Goal: Information Seeking & Learning: Check status

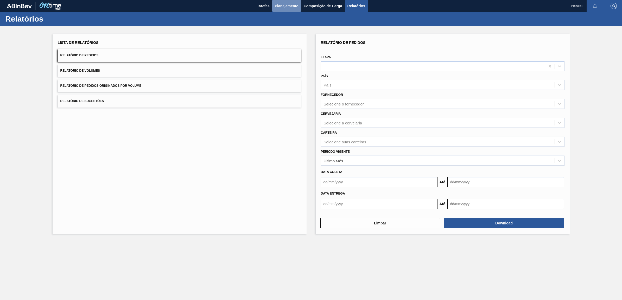
click at [285, 2] on button "Planejamento" at bounding box center [286, 6] width 29 height 12
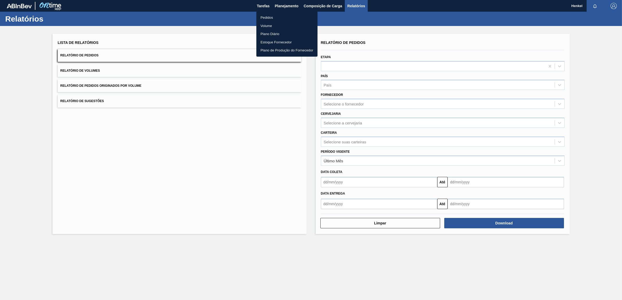
drag, startPoint x: 275, startPoint y: 16, endPoint x: 515, endPoint y: 49, distance: 242.8
click at [274, 17] on li "Pedidos" at bounding box center [286, 18] width 61 height 8
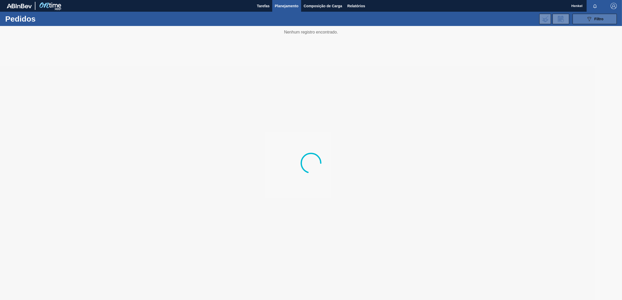
click at [586, 16] on icon "089F7B8B-B2A5-4AFE-B5C0-19BA573D28AC" at bounding box center [589, 19] width 6 height 6
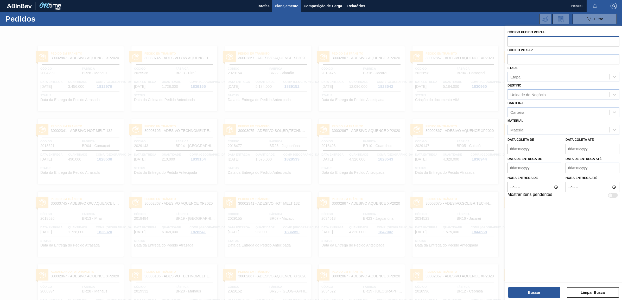
click at [515, 42] on input "text" at bounding box center [563, 41] width 112 height 10
paste input "2038399"
type input "2038399"
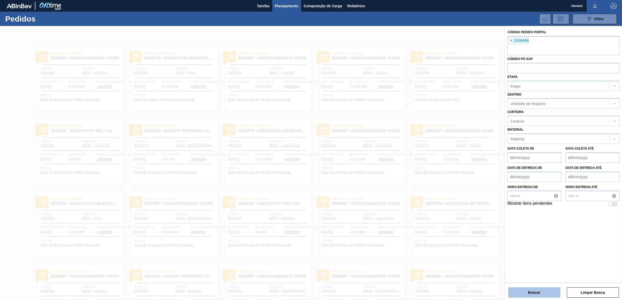
click at [523, 289] on button "Buscar" at bounding box center [534, 293] width 52 height 10
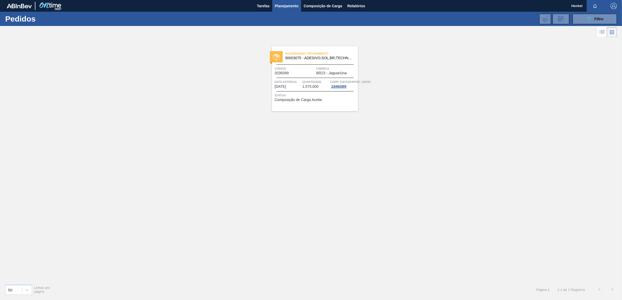
click at [311, 81] on span "Quantidade" at bounding box center [315, 81] width 27 height 5
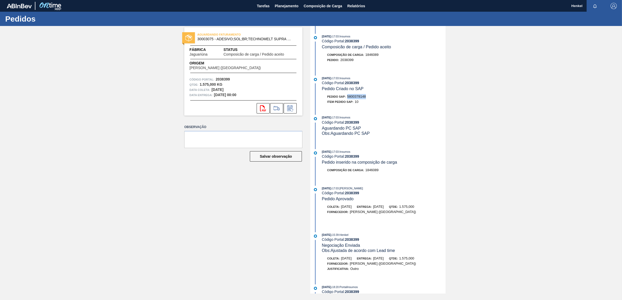
drag, startPoint x: 348, startPoint y: 98, endPoint x: 367, endPoint y: 96, distance: 19.6
click at [367, 96] on div "Pedido SAP: 5800378148" at bounding box center [384, 96] width 124 height 5
copy span "5800378148"
click at [284, 5] on span "Planejamento" at bounding box center [287, 6] width 24 height 6
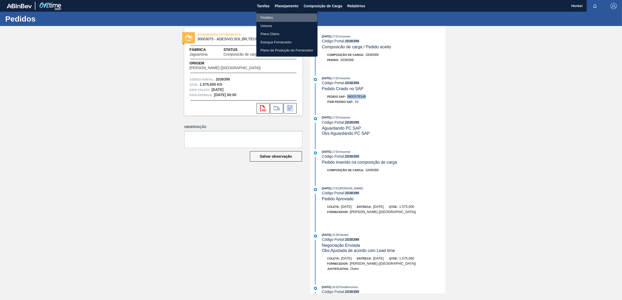
click at [266, 17] on li "Pedidos" at bounding box center [286, 18] width 61 height 8
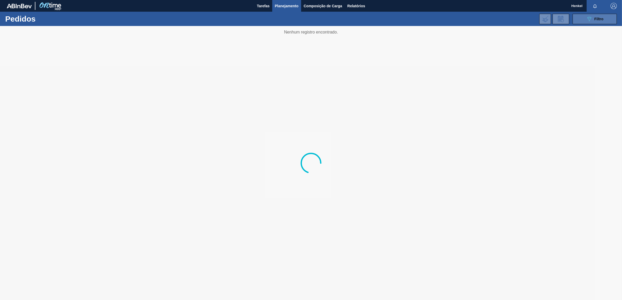
click at [587, 20] on icon "089F7B8B-B2A5-4AFE-B5C0-19BA573D28AC" at bounding box center [589, 19] width 6 height 6
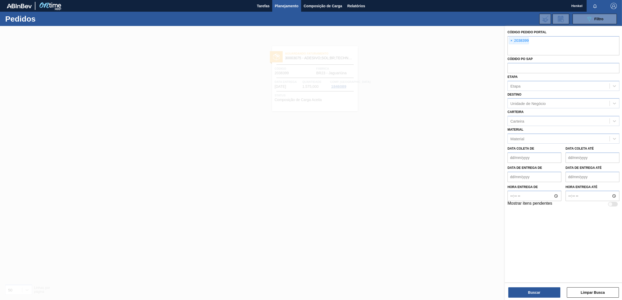
click at [510, 39] on span "×" at bounding box center [511, 41] width 5 height 6
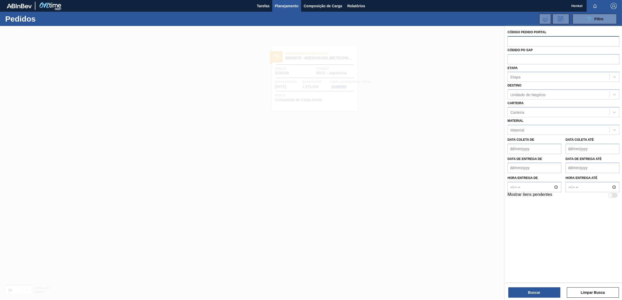
paste input "2038400"
type input "2038400"
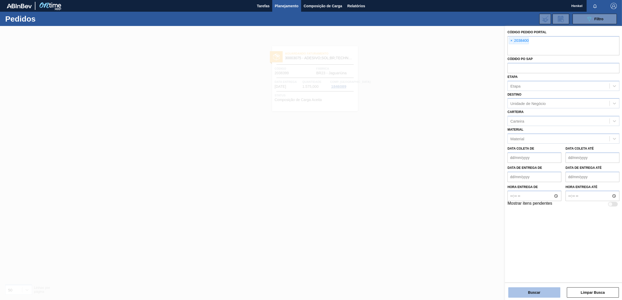
click at [532, 292] on button "Buscar" at bounding box center [534, 293] width 52 height 10
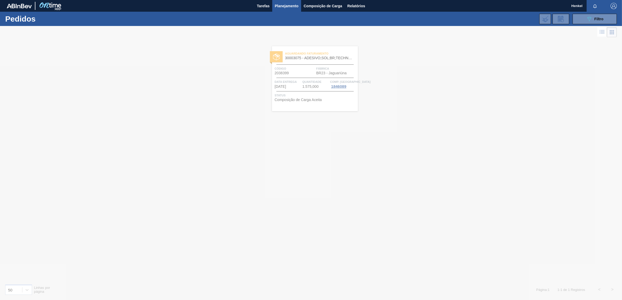
click at [325, 76] on div at bounding box center [311, 163] width 622 height 274
click at [325, 76] on div "Aguardando Faturamento 30002867 - ADESIVO AQUENCE XP2020 Código 2038400 Fábrica…" at bounding box center [315, 78] width 86 height 65
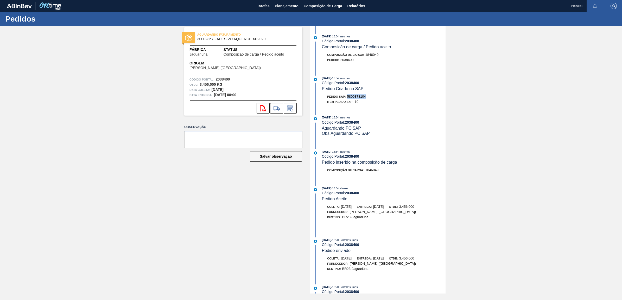
drag, startPoint x: 347, startPoint y: 98, endPoint x: 367, endPoint y: 100, distance: 19.6
click at [367, 99] on div "Pedido SAP: 5800378104" at bounding box center [384, 96] width 124 height 5
copy span "5800378104"
click at [289, 4] on span "Planejamento" at bounding box center [287, 6] width 24 height 6
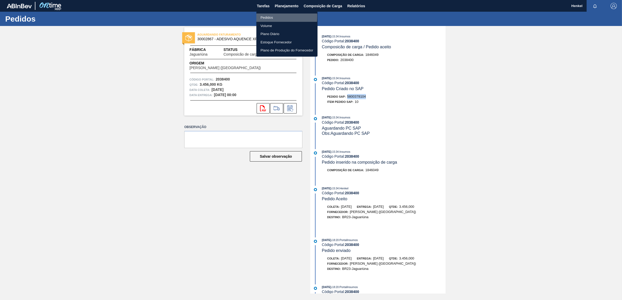
click at [266, 16] on li "Pedidos" at bounding box center [286, 18] width 61 height 8
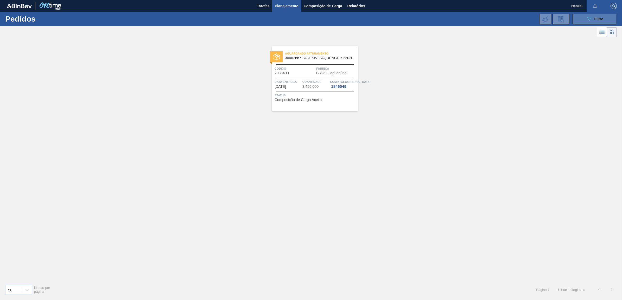
click at [599, 20] on span "Filtro" at bounding box center [598, 19] width 9 height 4
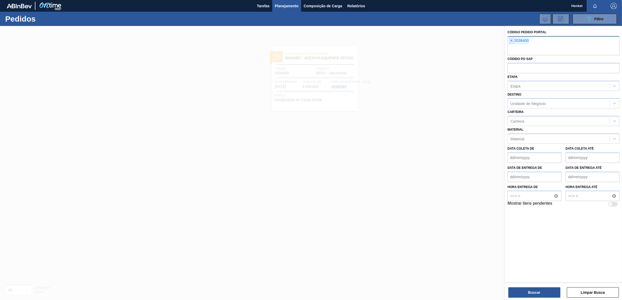
click at [510, 39] on span "×" at bounding box center [511, 41] width 5 height 6
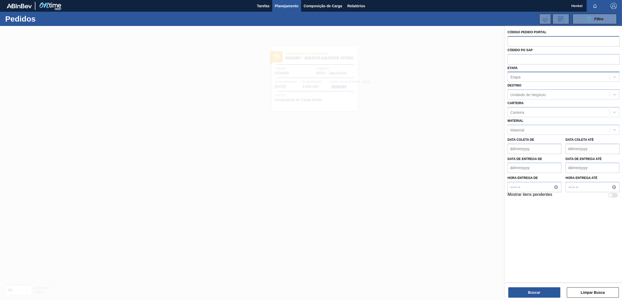
paste input "2038405"
type input "2038405"
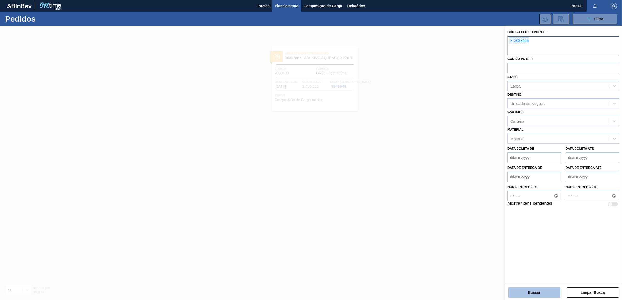
click at [529, 293] on button "Buscar" at bounding box center [534, 293] width 52 height 10
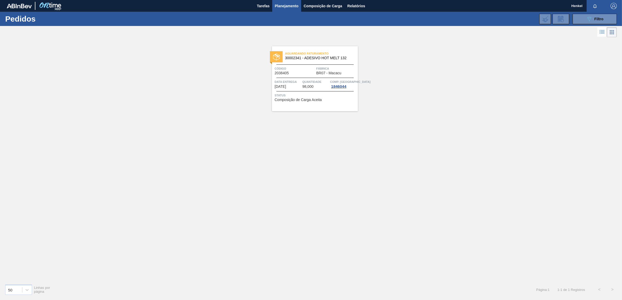
click at [302, 85] on span "98,000" at bounding box center [307, 87] width 11 height 4
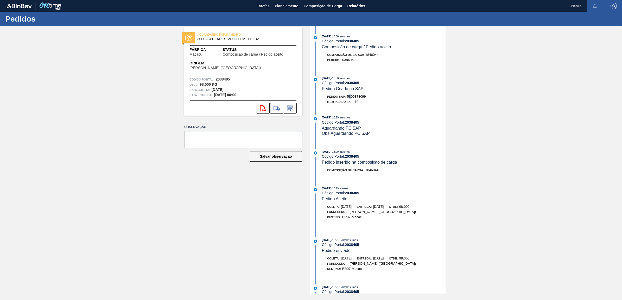
click at [350, 97] on span "5800378099" at bounding box center [356, 97] width 19 height 4
drag, startPoint x: 348, startPoint y: 98, endPoint x: 367, endPoint y: 100, distance: 19.1
click at [367, 99] on div "Pedido SAP: 5800378099" at bounding box center [384, 96] width 124 height 5
copy span "5800378099"
click at [286, 5] on span "Planejamento" at bounding box center [287, 6] width 24 height 6
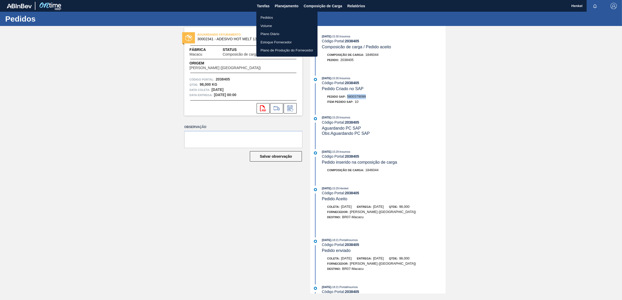
click at [270, 18] on li "Pedidos" at bounding box center [286, 18] width 61 height 8
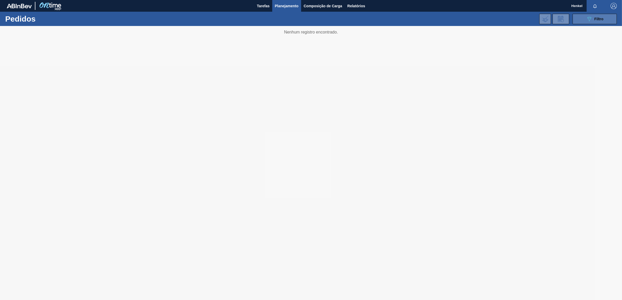
click at [596, 19] on span "Filtro" at bounding box center [598, 19] width 9 height 4
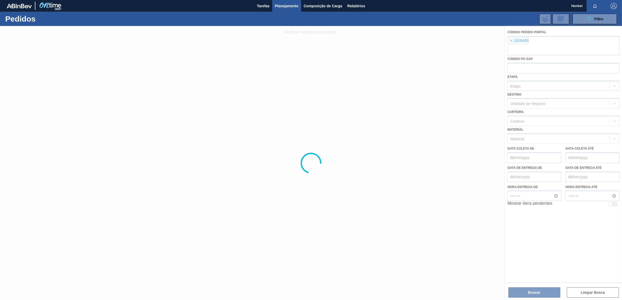
click at [510, 40] on div at bounding box center [311, 163] width 622 height 274
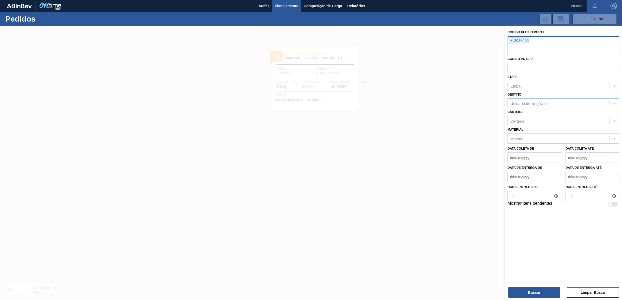
click at [511, 41] on span "×" at bounding box center [511, 41] width 5 height 6
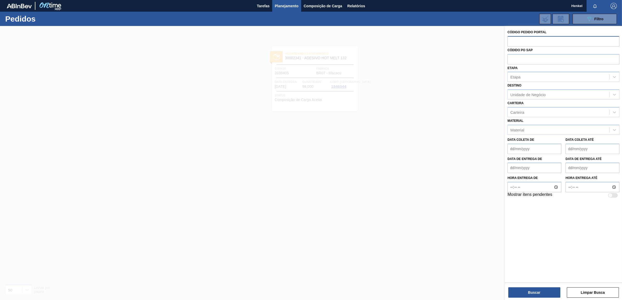
paste input "2038419"
type input "2038419"
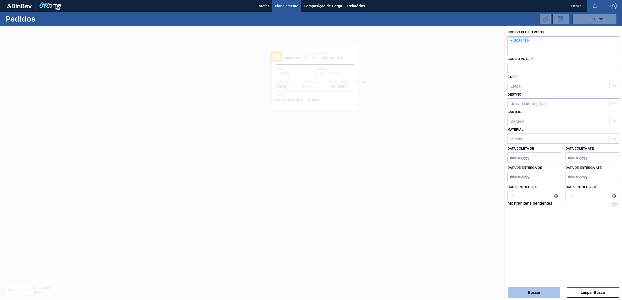
click at [529, 292] on button "Buscar" at bounding box center [534, 293] width 52 height 10
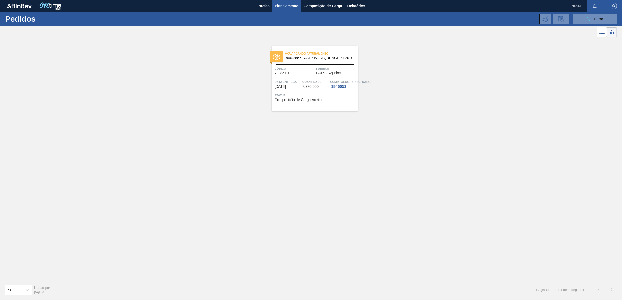
click at [320, 82] on span "Quantidade" at bounding box center [315, 81] width 27 height 5
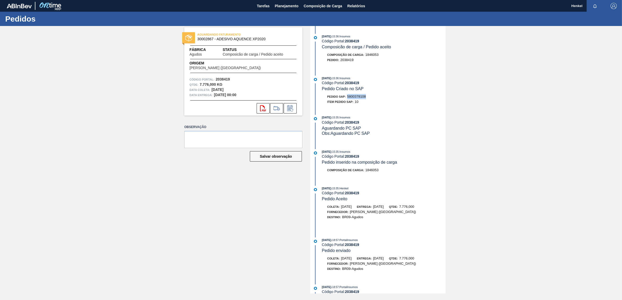
drag, startPoint x: 348, startPoint y: 98, endPoint x: 367, endPoint y: 100, distance: 19.5
click at [367, 99] on div "Pedido SAP: 5800378108" at bounding box center [384, 96] width 124 height 5
copy span "5800378108"
click at [281, 7] on span "Planejamento" at bounding box center [287, 6] width 24 height 6
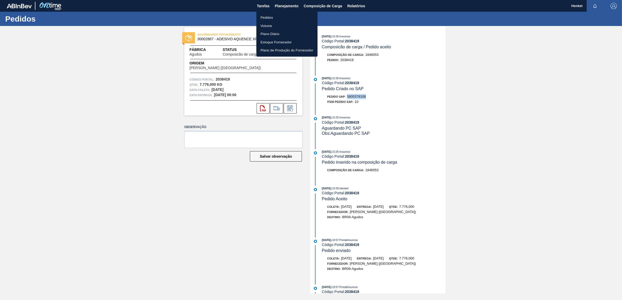
click at [270, 16] on li "Pedidos" at bounding box center [286, 18] width 61 height 8
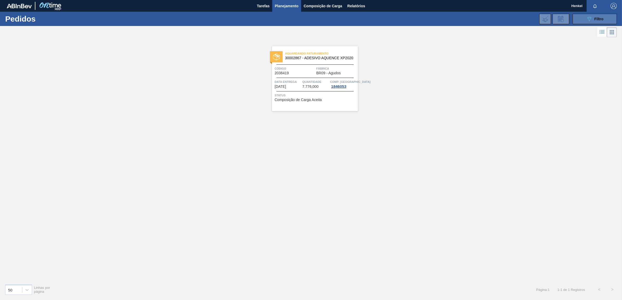
click at [594, 20] on span "Filtro" at bounding box center [598, 19] width 9 height 4
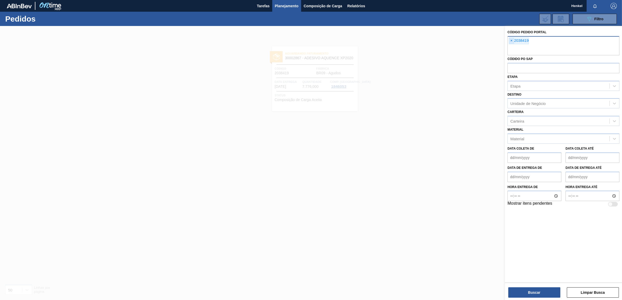
click at [510, 40] on span "×" at bounding box center [511, 41] width 5 height 6
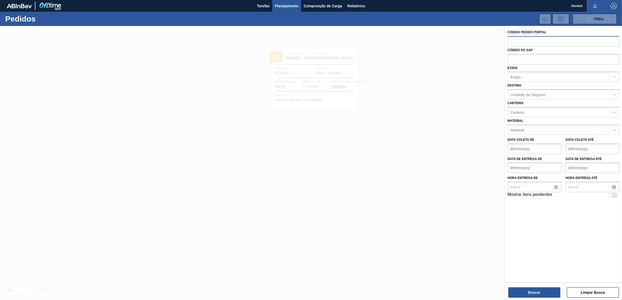
click at [510, 39] on input "text" at bounding box center [563, 41] width 112 height 10
paste input "2038420"
type input "2038420"
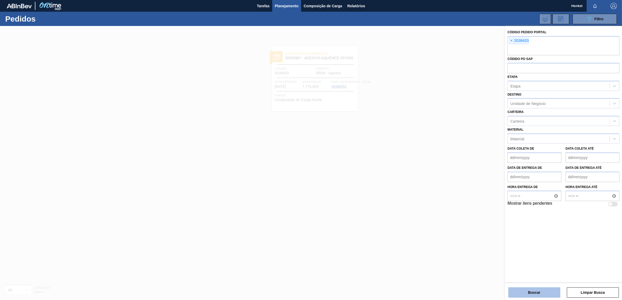
click at [527, 293] on button "Buscar" at bounding box center [534, 293] width 52 height 10
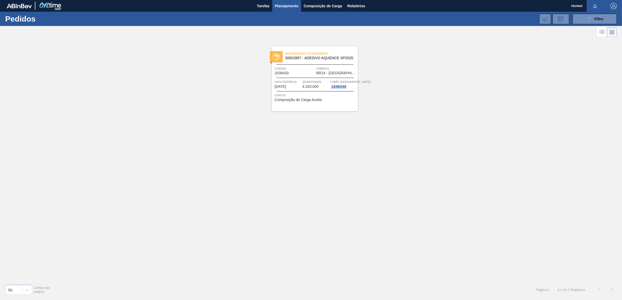
click at [297, 83] on span "Data entrega" at bounding box center [287, 81] width 27 height 5
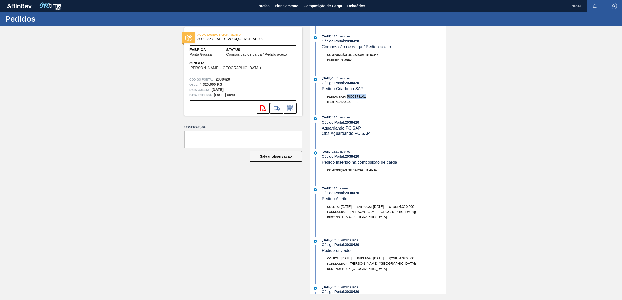
drag, startPoint x: 348, startPoint y: 96, endPoint x: 366, endPoint y: 95, distance: 17.8
click at [366, 95] on div "[DATE] 15:31 : Insumos Código Portal: 2038420 Pedido Criado no SAP Pedido SAP: …" at bounding box center [378, 91] width 134 height 31
copy span "5800378101"
click at [280, 4] on span "Planejamento" at bounding box center [287, 6] width 24 height 6
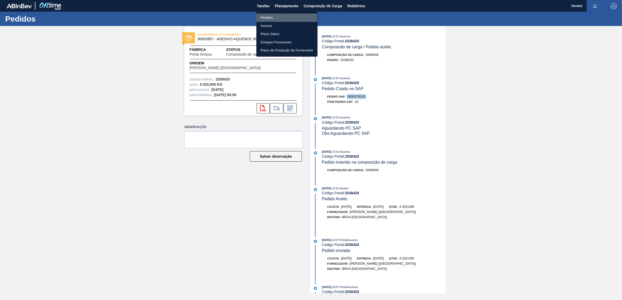
click at [270, 17] on li "Pedidos" at bounding box center [286, 18] width 61 height 8
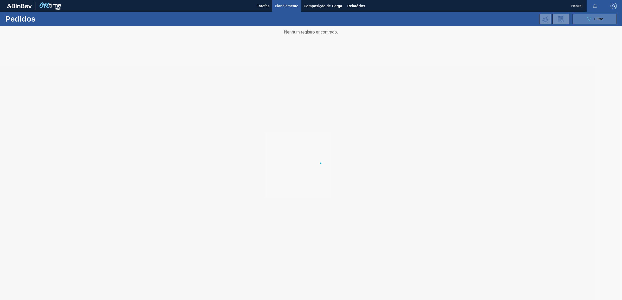
click at [604, 18] on button "089F7B8B-B2A5-4AFE-B5C0-19BA573D28AC Filtro" at bounding box center [594, 19] width 44 height 10
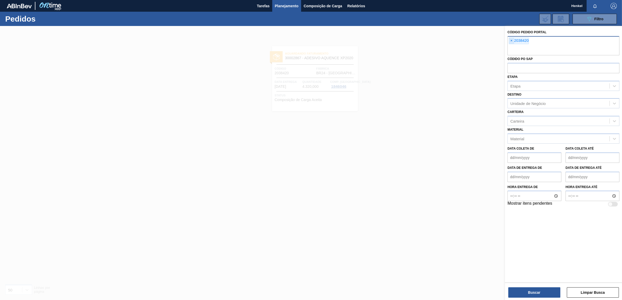
click at [511, 38] on span "×" at bounding box center [511, 41] width 5 height 6
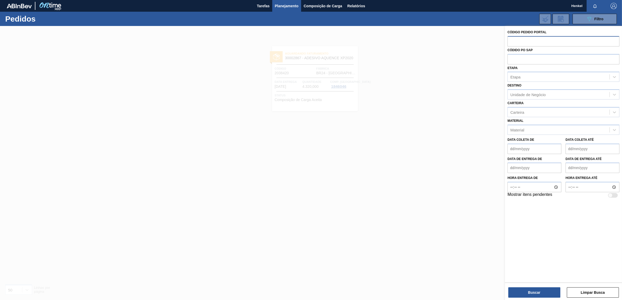
paste input "2038421"
type input "2038421"
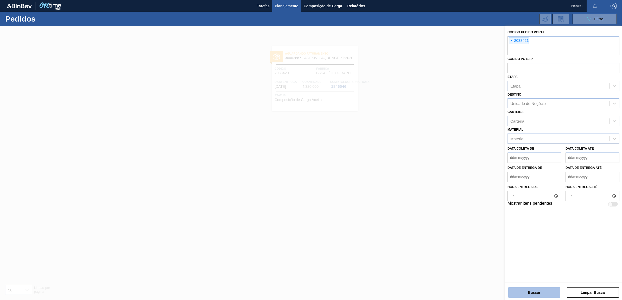
click at [538, 289] on button "Buscar" at bounding box center [534, 293] width 52 height 10
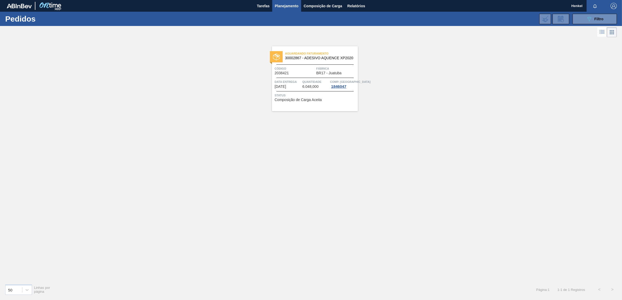
click at [304, 78] on div at bounding box center [314, 78] width 77 height 0
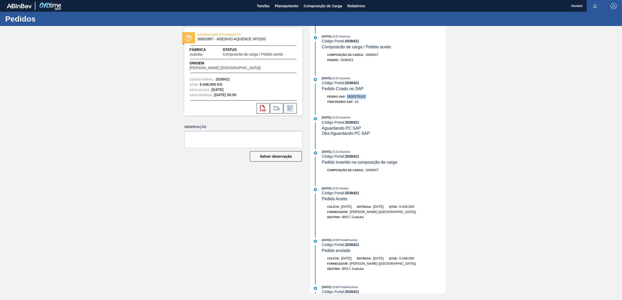
drag, startPoint x: 348, startPoint y: 96, endPoint x: 374, endPoint y: 98, distance: 26.6
click at [374, 98] on div "Pedido SAP: 5800378102" at bounding box center [384, 96] width 124 height 5
copy span "5800378102"
click at [285, 5] on span "Planejamento" at bounding box center [287, 6] width 24 height 6
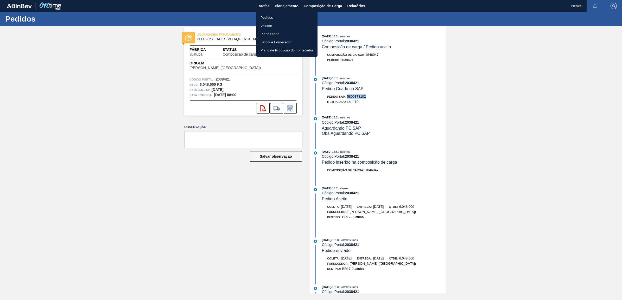
click at [264, 15] on li "Pedidos" at bounding box center [286, 18] width 61 height 8
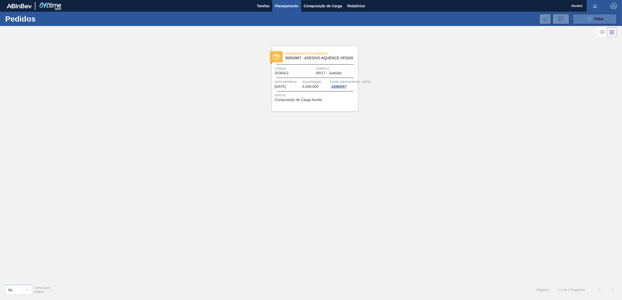
click at [589, 16] on icon "089F7B8B-B2A5-4AFE-B5C0-19BA573D28AC" at bounding box center [589, 19] width 6 height 6
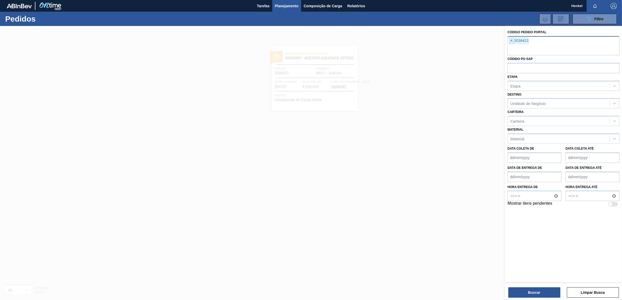
click at [510, 41] on span "×" at bounding box center [511, 41] width 5 height 6
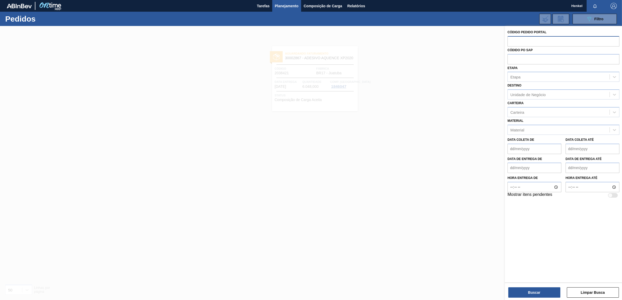
paste input "2038425"
type input "2038425"
click at [524, 290] on button "Buscar" at bounding box center [534, 293] width 52 height 10
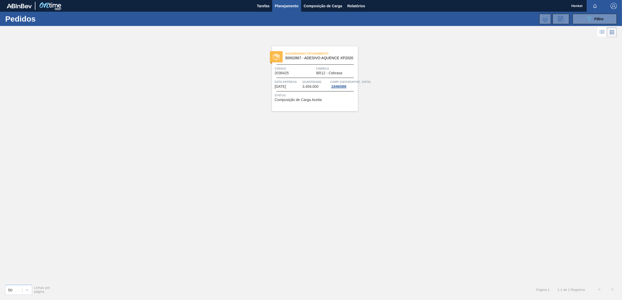
click at [313, 83] on span "Quantidade" at bounding box center [315, 81] width 27 height 5
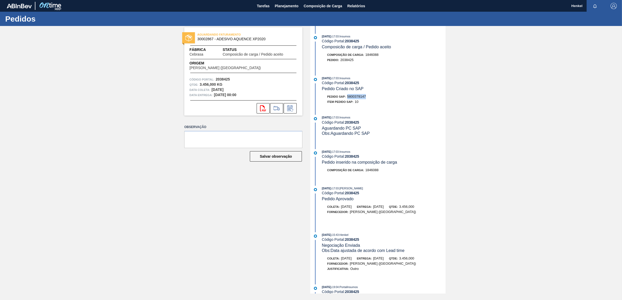
drag, startPoint x: 348, startPoint y: 98, endPoint x: 367, endPoint y: 97, distance: 19.0
click at [367, 97] on div "Pedido SAP: 5800378147" at bounding box center [384, 96] width 124 height 5
copy span "5800378147"
click at [286, 3] on span "Planejamento" at bounding box center [287, 6] width 24 height 6
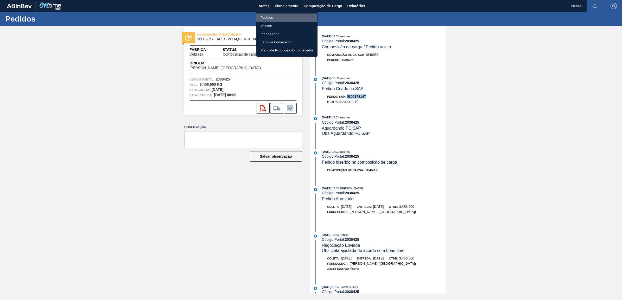
click at [263, 19] on li "Pedidos" at bounding box center [286, 18] width 61 height 8
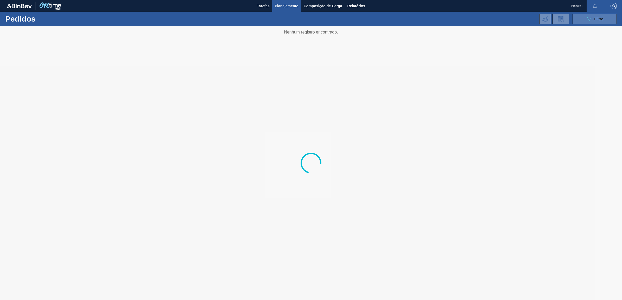
click at [590, 20] on icon "089F7B8B-B2A5-4AFE-B5C0-19BA573D28AC" at bounding box center [589, 19] width 6 height 6
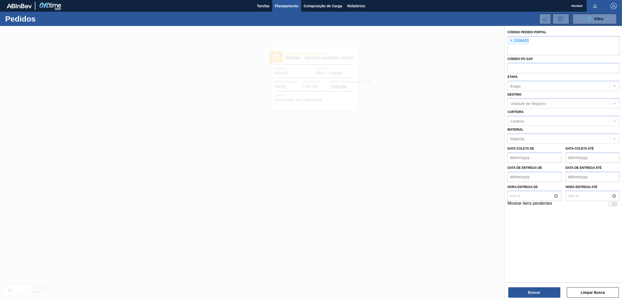
click at [511, 41] on span "×" at bounding box center [511, 41] width 5 height 6
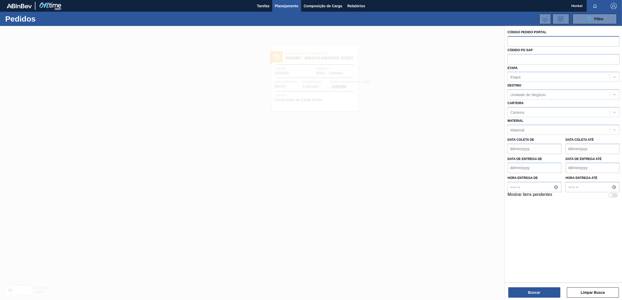
click at [513, 42] on input "text" at bounding box center [563, 41] width 112 height 10
paste input "2038426"
type input "2038426"
click at [524, 290] on button "Buscar" at bounding box center [534, 293] width 52 height 10
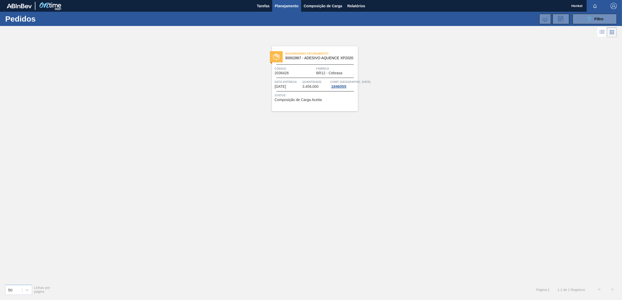
click at [292, 81] on span "Data entrega" at bounding box center [287, 81] width 27 height 5
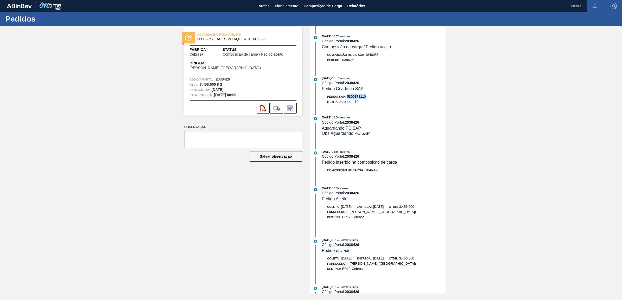
drag, startPoint x: 348, startPoint y: 98, endPoint x: 366, endPoint y: 97, distance: 18.2
click at [366, 97] on div "Pedido SAP: 5800378110" at bounding box center [346, 96] width 39 height 5
copy span "5800378110"
click at [286, 3] on span "Planejamento" at bounding box center [287, 6] width 24 height 6
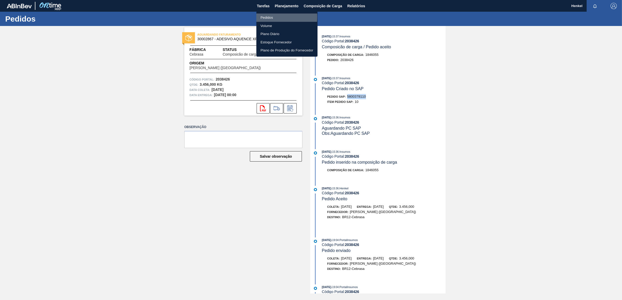
click at [267, 17] on li "Pedidos" at bounding box center [286, 18] width 61 height 8
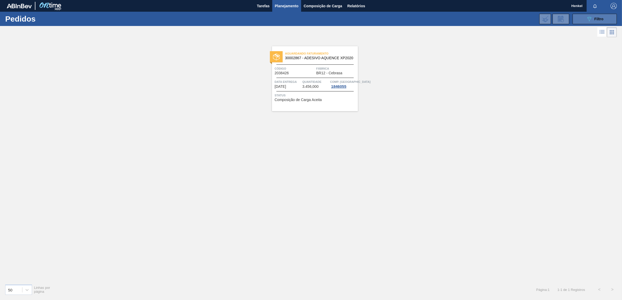
click at [585, 15] on button "089F7B8B-B2A5-4AFE-B5C0-19BA573D28AC Filtro" at bounding box center [594, 19] width 44 height 10
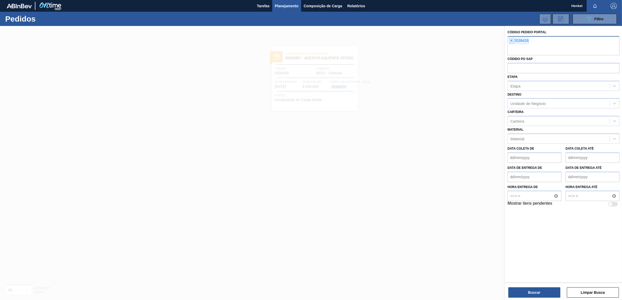
click at [511, 41] on span "×" at bounding box center [511, 41] width 5 height 6
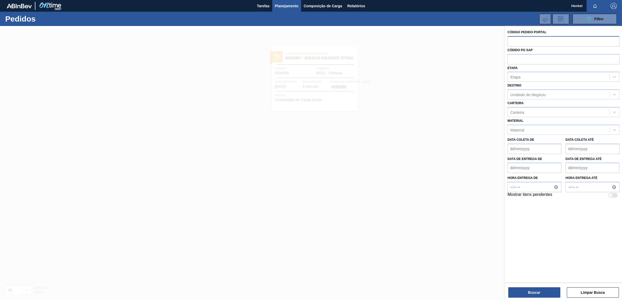
paste input "2038429"
type input "2038429"
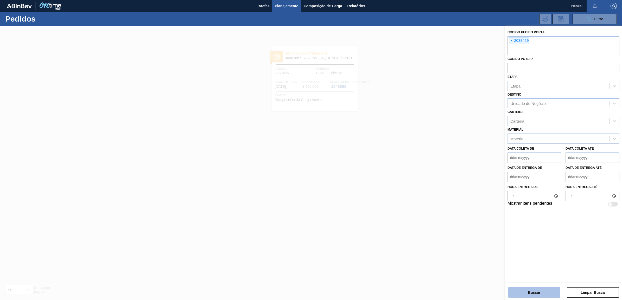
click at [538, 290] on button "Buscar" at bounding box center [534, 293] width 52 height 10
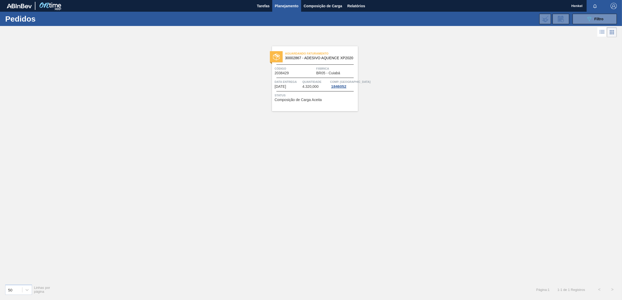
click at [293, 81] on span "Data entrega" at bounding box center [287, 81] width 27 height 5
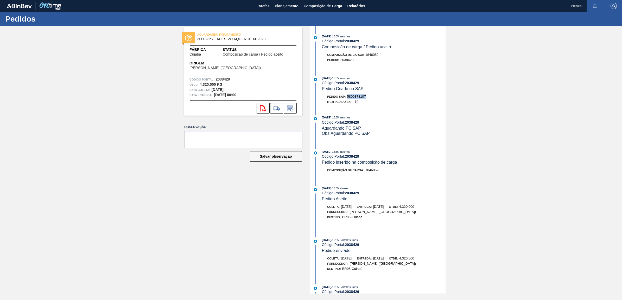
drag, startPoint x: 348, startPoint y: 97, endPoint x: 373, endPoint y: 96, distance: 25.8
click at [373, 96] on div "Pedido SAP: 5800378107" at bounding box center [384, 96] width 124 height 5
copy span "5800378107"
click at [284, 6] on span "Planejamento" at bounding box center [287, 6] width 24 height 6
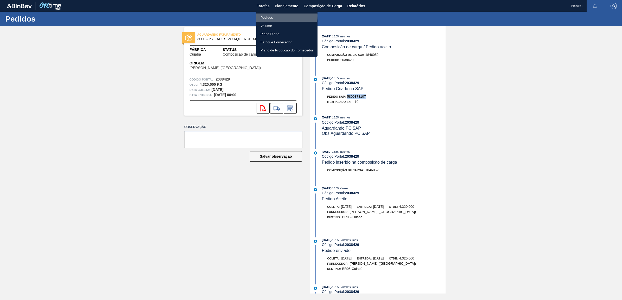
click at [268, 16] on li "Pedidos" at bounding box center [286, 18] width 61 height 8
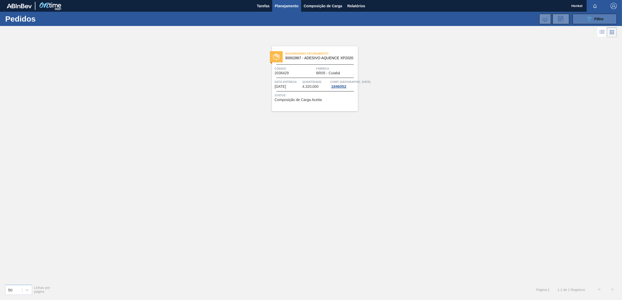
click at [579, 21] on button "089F7B8B-B2A5-4AFE-B5C0-19BA573D28AC Filtro" at bounding box center [594, 19] width 44 height 10
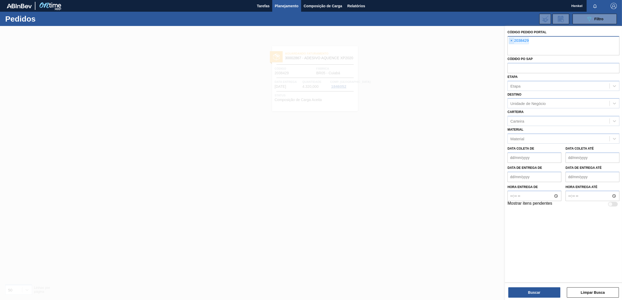
click at [511, 40] on span "×" at bounding box center [511, 41] width 5 height 6
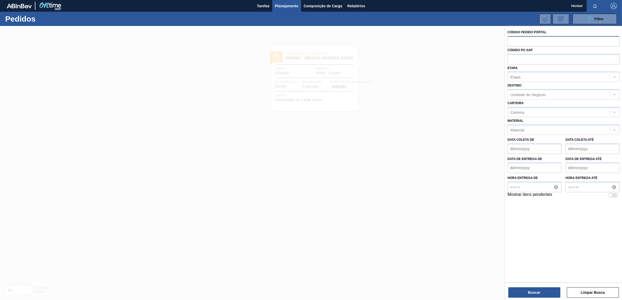
paste input "2038446"
type input "2038446"
click at [535, 293] on button "Buscar" at bounding box center [534, 293] width 52 height 10
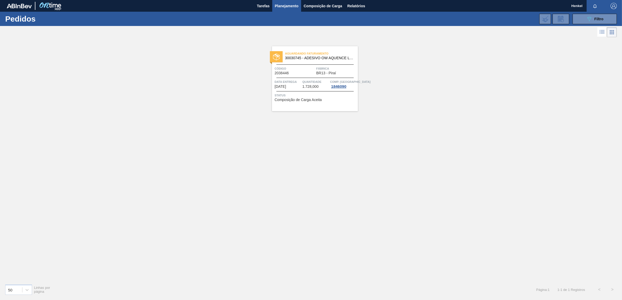
click at [313, 88] on span "1.728,000" at bounding box center [310, 87] width 16 height 4
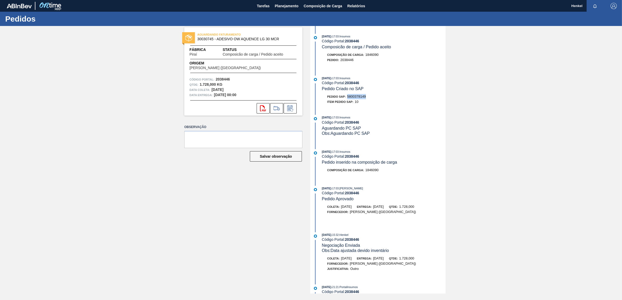
drag, startPoint x: 348, startPoint y: 98, endPoint x: 374, endPoint y: 100, distance: 25.4
click at [374, 99] on div "Pedido SAP: 5800378149" at bounding box center [384, 96] width 124 height 5
copy span "5800378149"
drag, startPoint x: 346, startPoint y: 41, endPoint x: 365, endPoint y: 43, distance: 19.1
click at [365, 43] on div "[DATE] 17:03 : Insumos Código Portal: 2038446 Composicão de carga / Pedido acei…" at bounding box center [384, 42] width 124 height 16
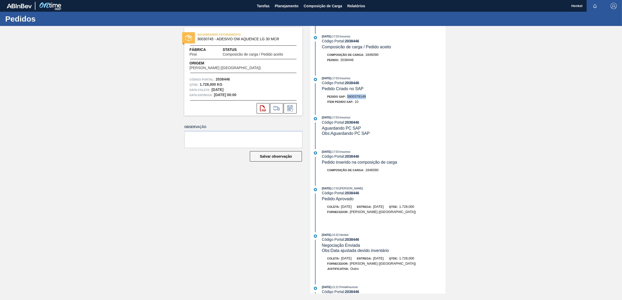
drag, startPoint x: 348, startPoint y: 97, endPoint x: 367, endPoint y: 99, distance: 19.6
click at [367, 99] on div "Pedido SAP: 5800378149" at bounding box center [384, 96] width 124 height 5
click at [293, 7] on span "Planejamento" at bounding box center [287, 6] width 24 height 6
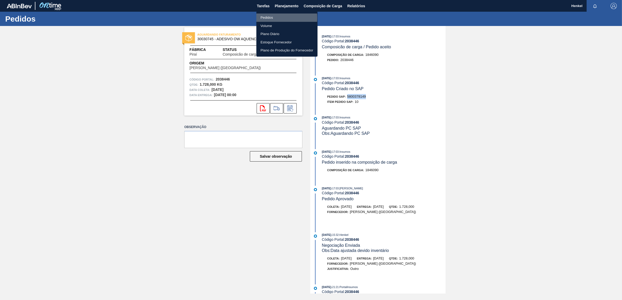
click at [269, 18] on li "Pedidos" at bounding box center [286, 18] width 61 height 8
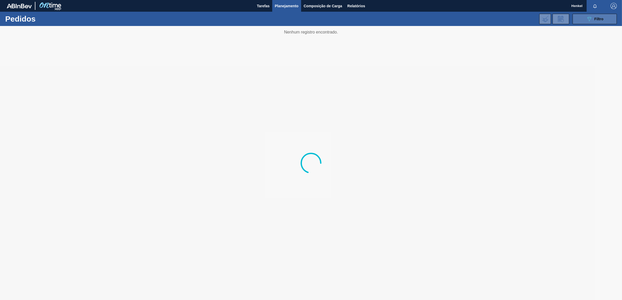
click at [601, 19] on span "Filtro" at bounding box center [598, 19] width 9 height 4
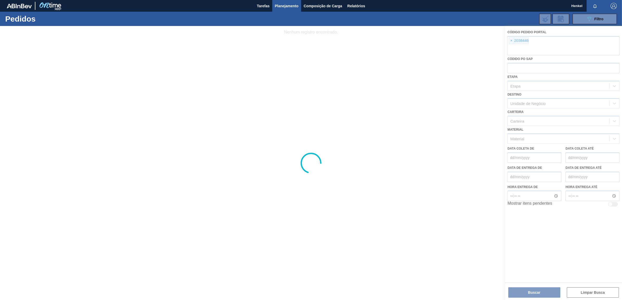
click at [510, 40] on div at bounding box center [311, 163] width 622 height 274
click at [512, 41] on div at bounding box center [311, 163] width 622 height 274
click at [511, 41] on div at bounding box center [311, 163] width 622 height 274
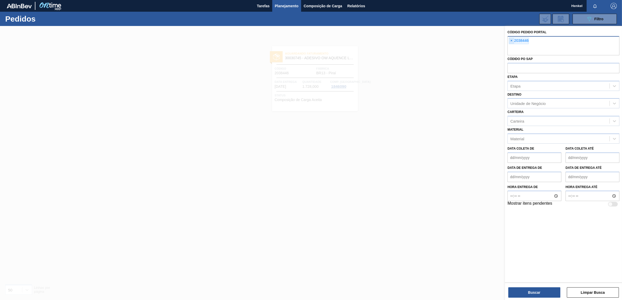
click at [510, 41] on span "×" at bounding box center [511, 41] width 5 height 6
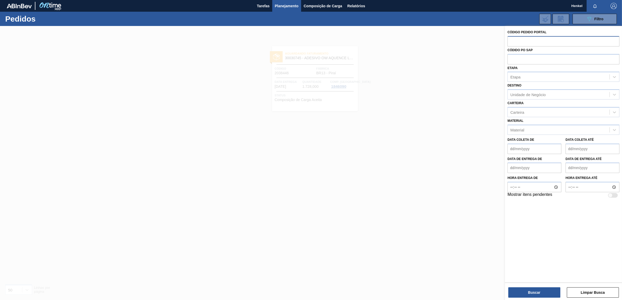
paste input "2038841"
type input "2038841"
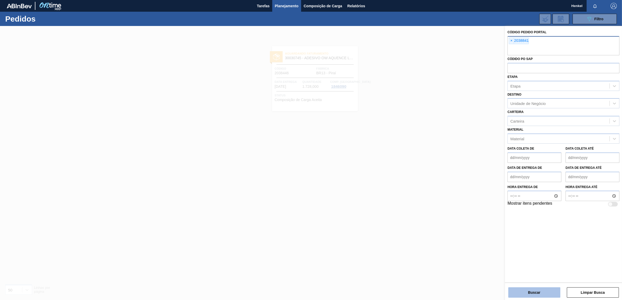
click at [535, 290] on button "Buscar" at bounding box center [534, 293] width 52 height 10
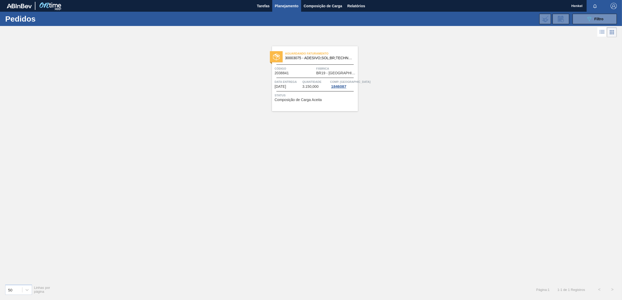
click at [321, 80] on span "Quantidade" at bounding box center [315, 81] width 27 height 5
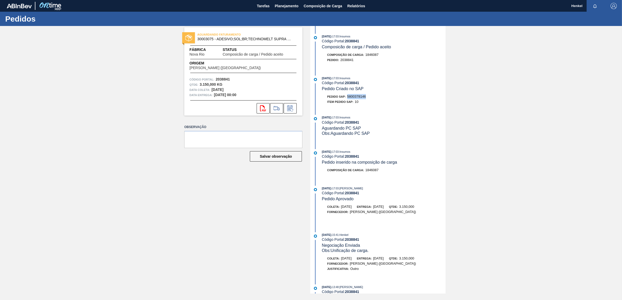
drag, startPoint x: 347, startPoint y: 99, endPoint x: 375, endPoint y: 98, distance: 27.3
click at [375, 98] on div "Pedido SAP: 5800378146" at bounding box center [384, 96] width 124 height 5
click at [281, 2] on button "Planejamento" at bounding box center [286, 6] width 29 height 12
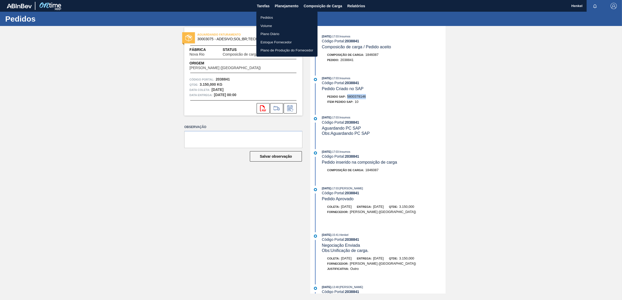
click at [272, 16] on li "Pedidos" at bounding box center [286, 18] width 61 height 8
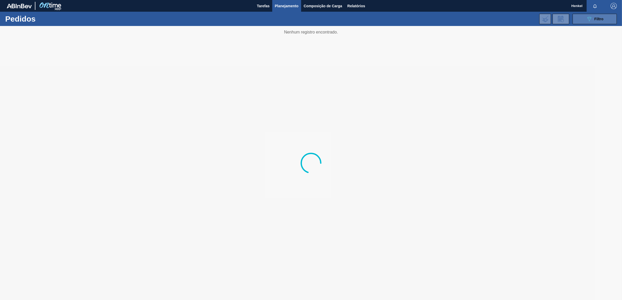
click at [589, 14] on button "089F7B8B-B2A5-4AFE-B5C0-19BA573D28AC Filtro" at bounding box center [594, 19] width 44 height 10
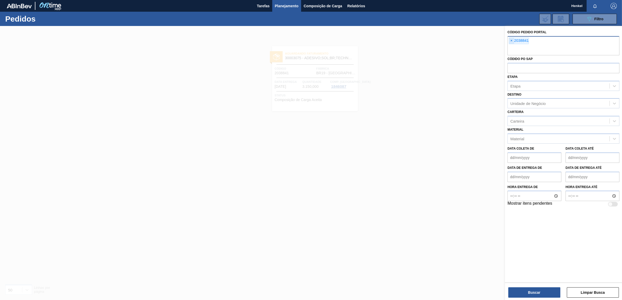
click at [512, 41] on span "×" at bounding box center [511, 41] width 5 height 6
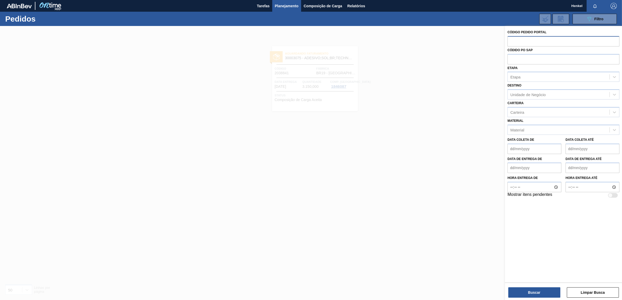
click at [511, 41] on input "text" at bounding box center [563, 41] width 112 height 10
paste input "2038843"
type input "2038843"
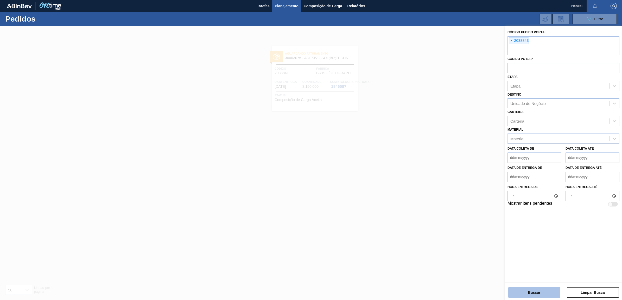
click at [524, 291] on button "Buscar" at bounding box center [534, 293] width 52 height 10
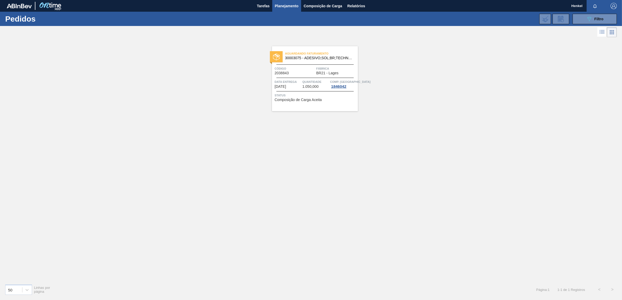
click at [306, 82] on span "Quantidade" at bounding box center [315, 81] width 27 height 5
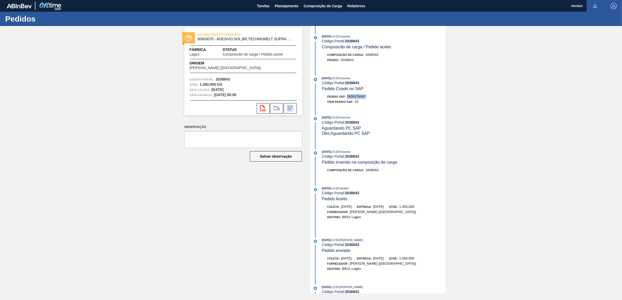
drag, startPoint x: 348, startPoint y: 98, endPoint x: 373, endPoint y: 97, distance: 24.2
click at [373, 97] on div "Pedido SAP: 5800378097" at bounding box center [384, 96] width 124 height 5
click at [285, 5] on span "Planejamento" at bounding box center [287, 6] width 24 height 6
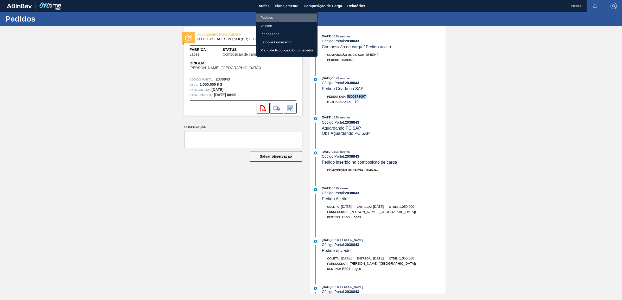
click at [266, 16] on li "Pedidos" at bounding box center [286, 18] width 61 height 8
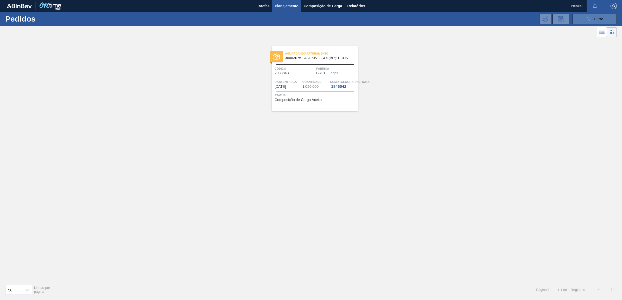
click at [598, 19] on span "Filtro" at bounding box center [598, 19] width 9 height 4
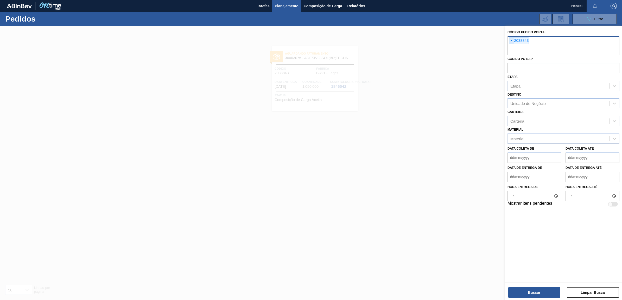
click at [510, 40] on span "×" at bounding box center [511, 41] width 5 height 6
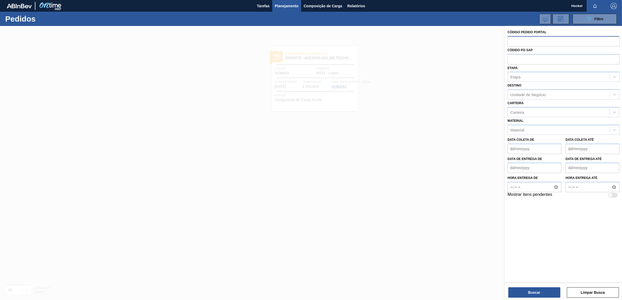
paste input "2038844"
type input "2038844"
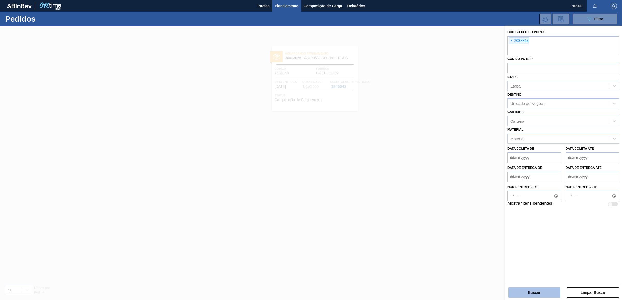
click at [532, 293] on button "Buscar" at bounding box center [534, 293] width 52 height 10
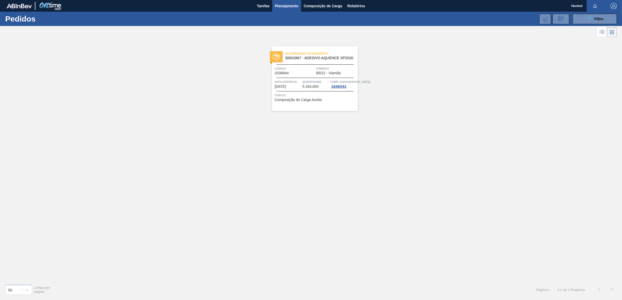
click at [324, 81] on span "Quantidade" at bounding box center [315, 81] width 27 height 5
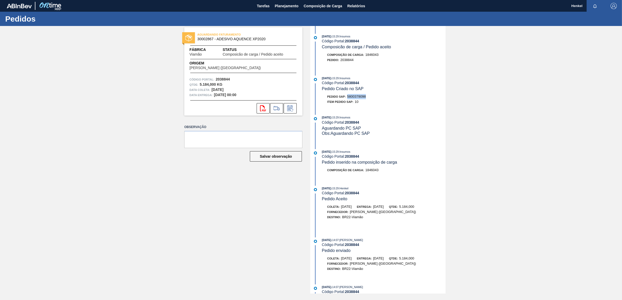
drag, startPoint x: 347, startPoint y: 98, endPoint x: 380, endPoint y: 98, distance: 33.3
click at [380, 98] on div "Pedido SAP: 5800378098" at bounding box center [384, 96] width 124 height 5
click at [288, 3] on span "Planejamento" at bounding box center [287, 6] width 24 height 6
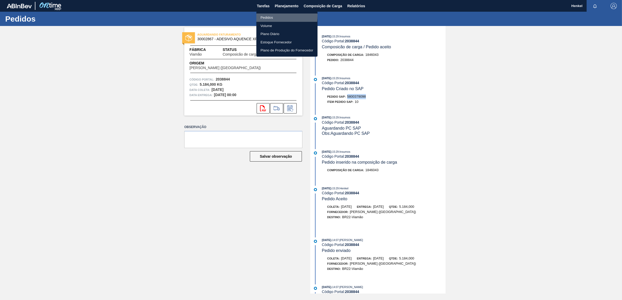
click at [270, 16] on li "Pedidos" at bounding box center [286, 18] width 61 height 8
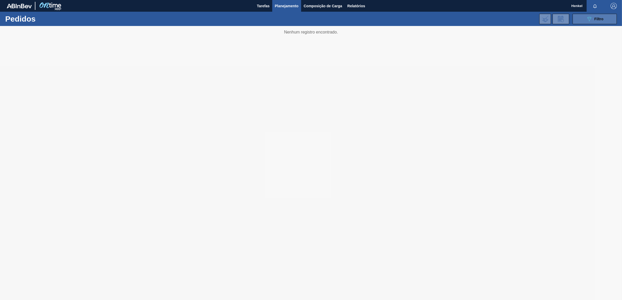
drag, startPoint x: 601, startPoint y: 17, endPoint x: 596, endPoint y: 21, distance: 6.3
click at [601, 17] on span "Filtro" at bounding box center [598, 19] width 9 height 4
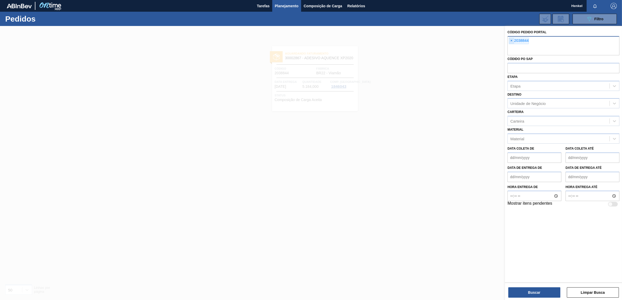
click at [510, 42] on span "×" at bounding box center [511, 41] width 5 height 6
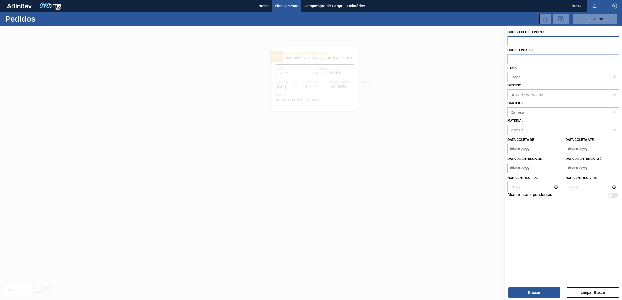
click at [510, 42] on input "text" at bounding box center [563, 41] width 112 height 10
type input "2004299"
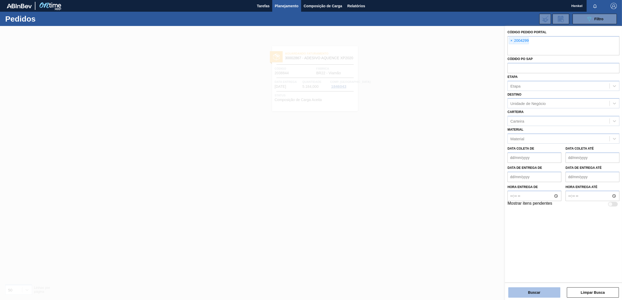
click at [538, 293] on button "Buscar" at bounding box center [534, 293] width 52 height 10
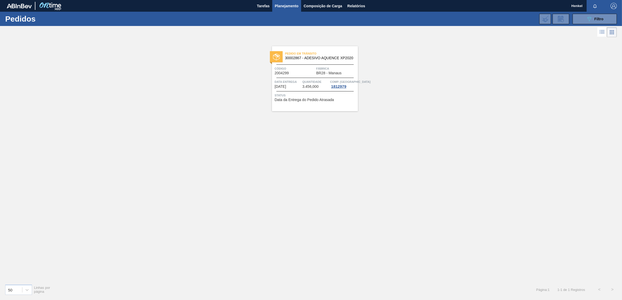
click at [304, 83] on span "Quantidade" at bounding box center [315, 81] width 27 height 5
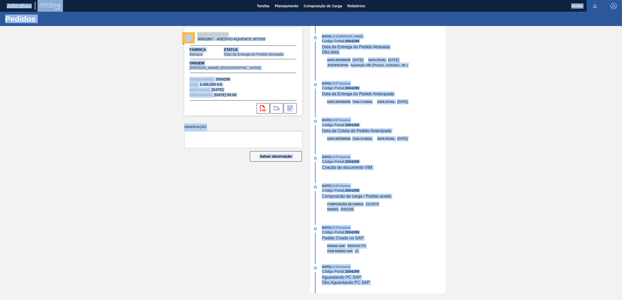
click at [436, 135] on div "[DATE] 16:07 : Insumos Código Portal: 2004299 Data da Coleta do Pedido Antecipa…" at bounding box center [378, 132] width 134 height 29
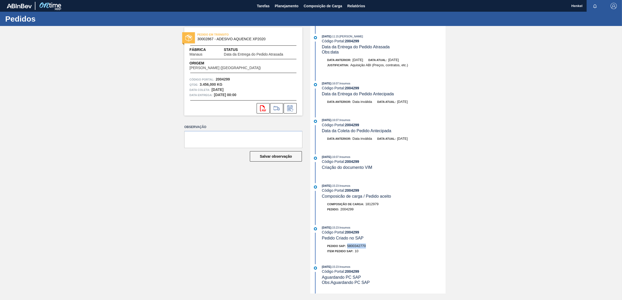
drag, startPoint x: 347, startPoint y: 250, endPoint x: 371, endPoint y: 251, distance: 23.2
click at [371, 249] on div "Pedido SAP: 5800342770" at bounding box center [384, 246] width 124 height 5
click at [276, 10] on button "Planejamento" at bounding box center [286, 6] width 29 height 12
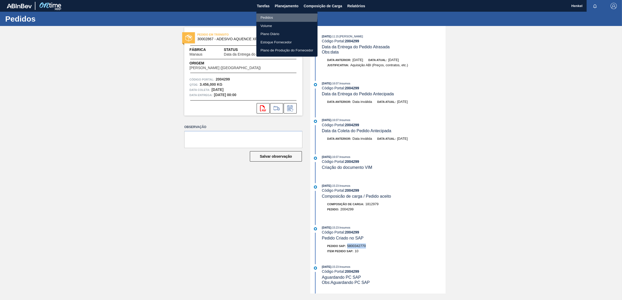
click at [266, 15] on li "Pedidos" at bounding box center [286, 18] width 61 height 8
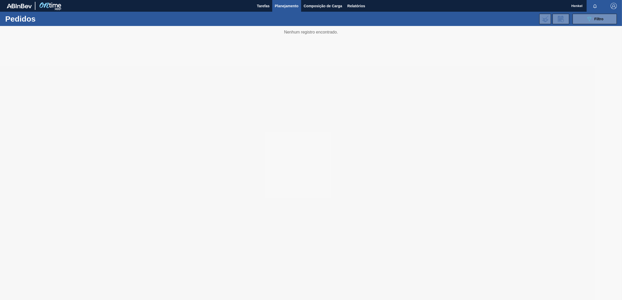
click at [599, 13] on div "089F7B8B-B2A5-4AFE-B5C0-19BA573D28AC Filtro Código Pedido Portal × 2004299 Códi…" at bounding box center [352, 19] width 533 height 16
click at [598, 20] on span "Filtro" at bounding box center [598, 19] width 9 height 4
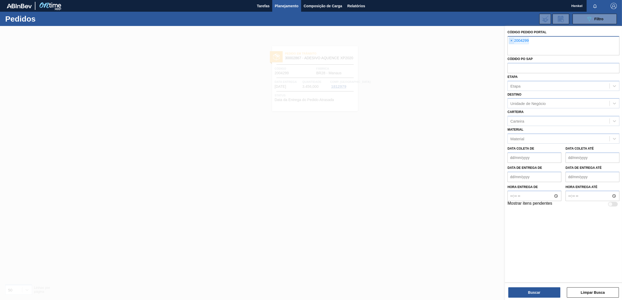
click at [511, 38] on span "×" at bounding box center [511, 41] width 5 height 6
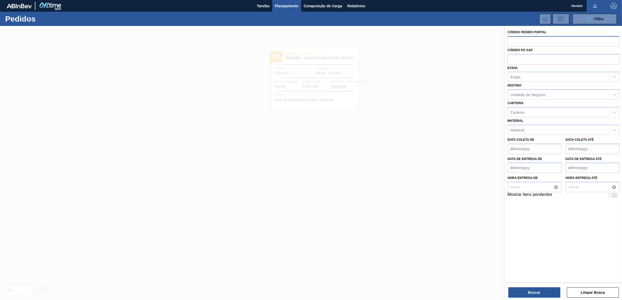
click at [519, 42] on input "text" at bounding box center [563, 41] width 112 height 10
type input "2008994"
click at [540, 293] on button "Buscar" at bounding box center [534, 293] width 52 height 10
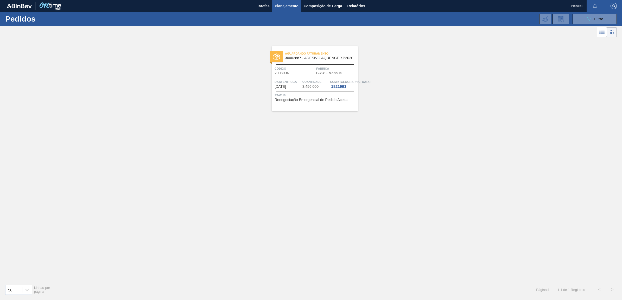
click at [310, 88] on span "3.456,000" at bounding box center [310, 87] width 16 height 4
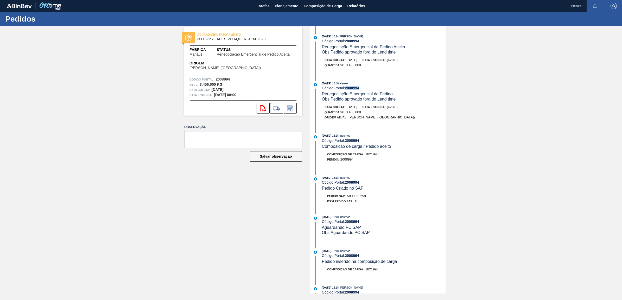
drag, startPoint x: 360, startPoint y: 89, endPoint x: 346, endPoint y: 89, distance: 13.5
click at [346, 89] on div "Código Portal: 2008994" at bounding box center [384, 88] width 124 height 4
drag, startPoint x: 347, startPoint y: 199, endPoint x: 380, endPoint y: 202, distance: 33.1
click at [380, 199] on div "Pedido SAP: 5800352258" at bounding box center [384, 196] width 124 height 5
click at [289, 4] on span "Planejamento" at bounding box center [287, 6] width 24 height 6
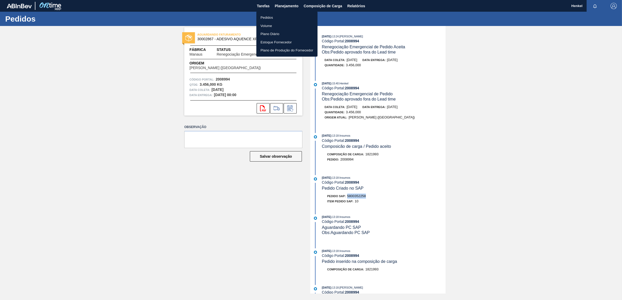
drag, startPoint x: 270, startPoint y: 18, endPoint x: 274, endPoint y: 16, distance: 4.3
click at [270, 18] on li "Pedidos" at bounding box center [286, 18] width 61 height 8
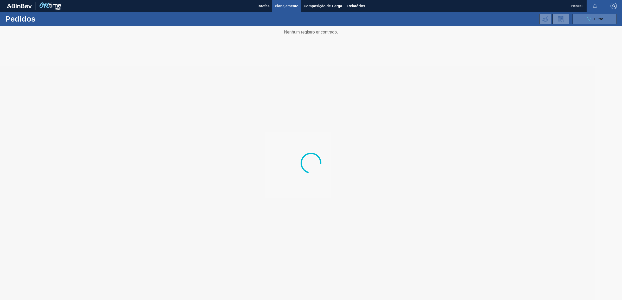
click at [584, 19] on button "089F7B8B-B2A5-4AFE-B5C0-19BA573D28AC Filtro" at bounding box center [594, 19] width 44 height 10
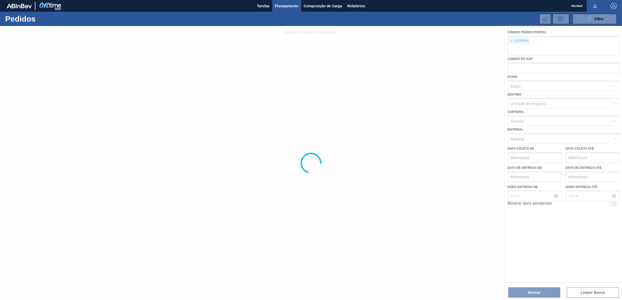
click at [511, 41] on div at bounding box center [311, 163] width 622 height 274
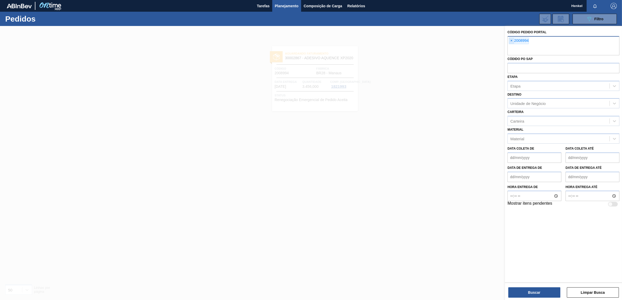
click at [510, 41] on span "×" at bounding box center [511, 41] width 5 height 6
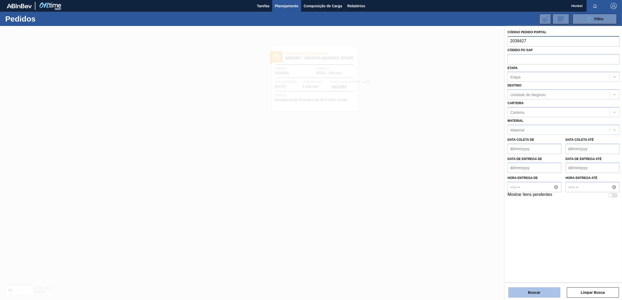
type input "2038427"
click at [540, 290] on button "Buscar" at bounding box center [534, 293] width 52 height 10
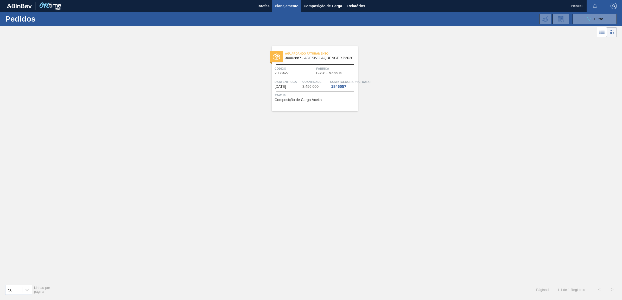
click at [306, 83] on span "Quantidade" at bounding box center [315, 81] width 27 height 5
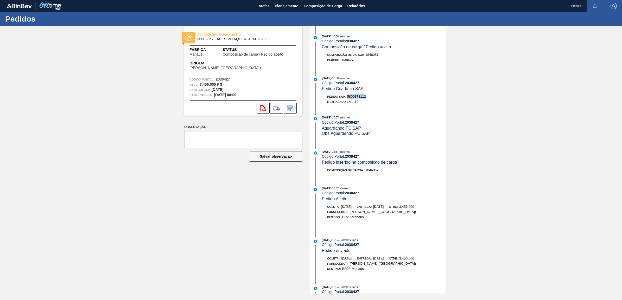
drag, startPoint x: 347, startPoint y: 99, endPoint x: 369, endPoint y: 99, distance: 22.1
click at [369, 99] on div "Pedido SAP: 5800378112" at bounding box center [384, 96] width 124 height 5
drag, startPoint x: 347, startPoint y: 197, endPoint x: 363, endPoint y: 196, distance: 16.4
click at [363, 195] on div "Código Portal: 2038427" at bounding box center [384, 193] width 124 height 4
drag, startPoint x: 363, startPoint y: 196, endPoint x: 354, endPoint y: 203, distance: 11.3
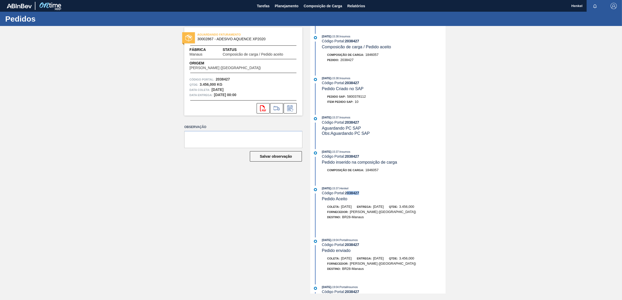
click at [354, 202] on div "[DATE] 15:37 : Henkel Código Portal: 2038427 Pedido Aceito" at bounding box center [384, 194] width 124 height 16
drag, startPoint x: 347, startPoint y: 196, endPoint x: 361, endPoint y: 195, distance: 14.1
click at [361, 195] on div "Código Portal: 2038427" at bounding box center [384, 193] width 124 height 4
drag, startPoint x: 361, startPoint y: 195, endPoint x: 355, endPoint y: 201, distance: 7.9
click at [355, 201] on div "[DATE] 15:37 : Henkel Código Portal: 2038427 Pedido Aceito" at bounding box center [384, 194] width 124 height 16
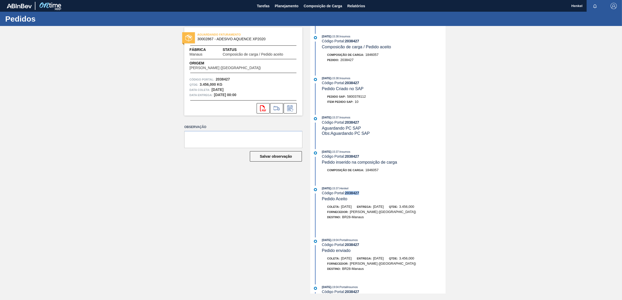
drag, startPoint x: 346, startPoint y: 195, endPoint x: 372, endPoint y: 197, distance: 25.8
click at [372, 195] on div "Código Portal: 2038427" at bounding box center [384, 193] width 124 height 4
drag, startPoint x: 362, startPoint y: 41, endPoint x: 354, endPoint y: 45, distance: 9.2
click at [354, 45] on div "[DATE] 15:38 : Insumos Código Portal: 2038427 Composicão de carga / Pedido acei…" at bounding box center [384, 42] width 124 height 16
drag, startPoint x: 354, startPoint y: 45, endPoint x: 359, endPoint y: 64, distance: 20.3
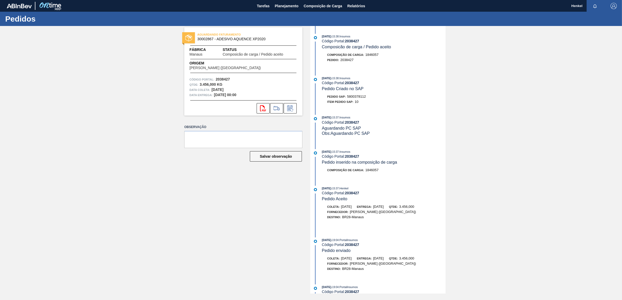
click at [359, 64] on div "Composição de Carga : 1846057 Pedido : 2038427" at bounding box center [378, 58] width 134 height 13
drag, startPoint x: 360, startPoint y: 40, endPoint x: 346, endPoint y: 42, distance: 14.4
click at [346, 42] on div "Código Portal: 2038427" at bounding box center [384, 41] width 124 height 4
drag, startPoint x: 346, startPoint y: 97, endPoint x: 367, endPoint y: 97, distance: 20.8
click at [367, 97] on div "Pedido SAP: 5800378112" at bounding box center [384, 96] width 124 height 5
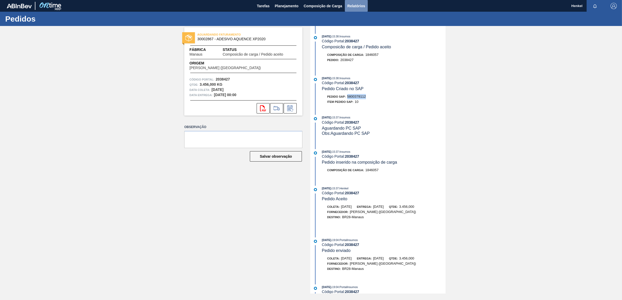
click at [356, 2] on button "Relatórios" at bounding box center [356, 6] width 23 height 12
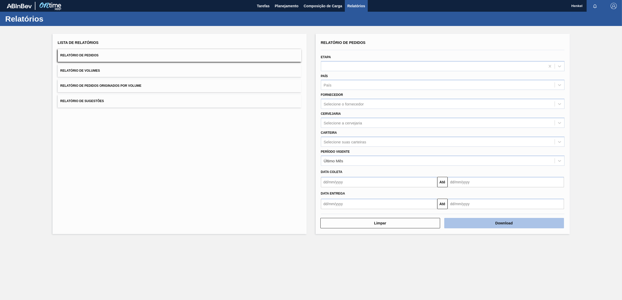
click at [511, 223] on button "Download" at bounding box center [504, 223] width 120 height 10
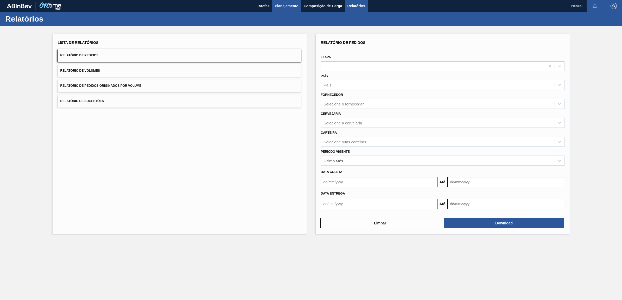
click at [281, 4] on span "Planejamento" at bounding box center [287, 6] width 24 height 6
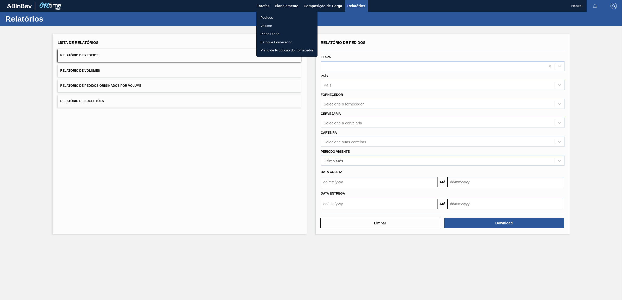
click at [267, 17] on li "Pedidos" at bounding box center [286, 18] width 61 height 8
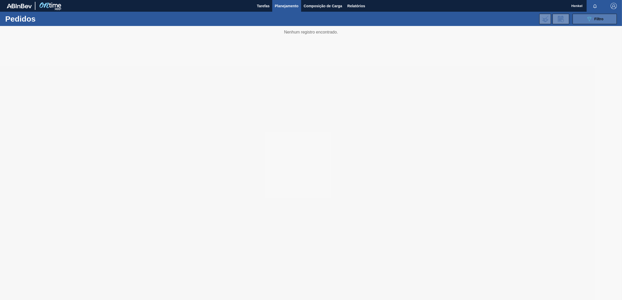
click at [597, 19] on span "Filtro" at bounding box center [598, 19] width 9 height 4
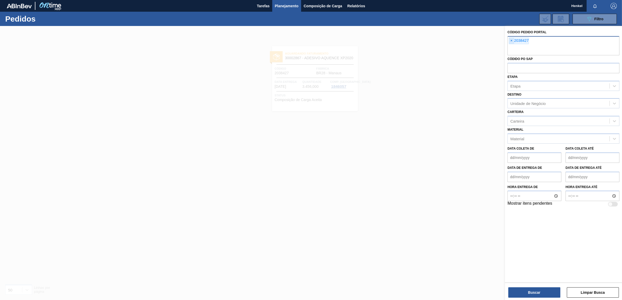
click at [509, 42] on span "×" at bounding box center [511, 41] width 5 height 6
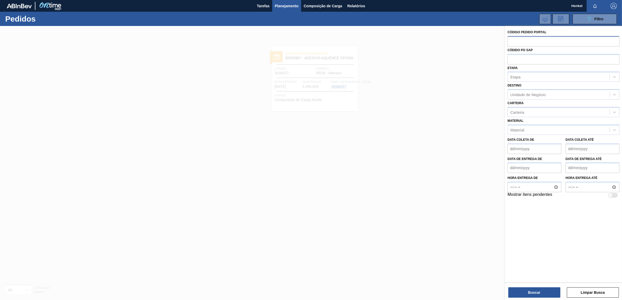
paste input "2038425"
type input "2038425"
click at [522, 293] on button "Buscar" at bounding box center [534, 293] width 52 height 10
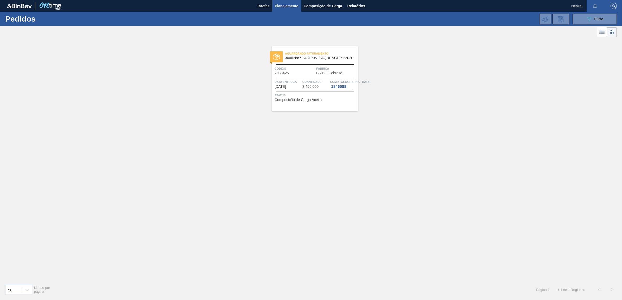
click at [302, 85] on div "Data entrega [DATE] Quantidade 3.456,000 Comp. Carga 1846088" at bounding box center [315, 83] width 86 height 9
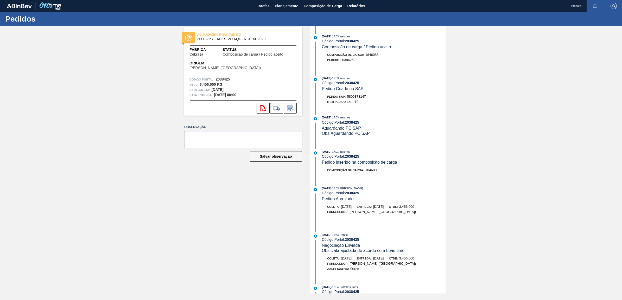
click at [575, 4] on span "Henkel" at bounding box center [576, 6] width 11 height 12
click at [576, 4] on span "Henkel" at bounding box center [576, 6] width 11 height 12
click at [360, 4] on span "Relatórios" at bounding box center [356, 6] width 18 height 6
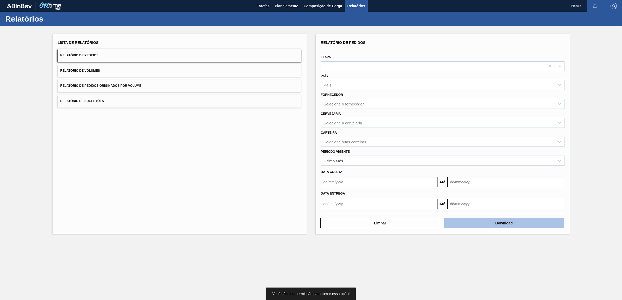
click at [509, 218] on button "Download" at bounding box center [504, 223] width 120 height 10
click at [517, 222] on button "Download" at bounding box center [504, 223] width 120 height 10
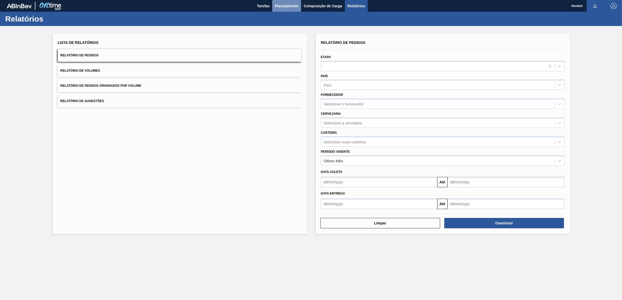
click at [280, 6] on span "Planejamento" at bounding box center [287, 6] width 24 height 6
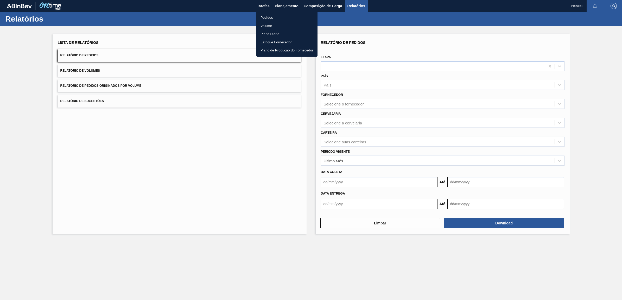
click at [267, 17] on li "Pedidos" at bounding box center [286, 18] width 61 height 8
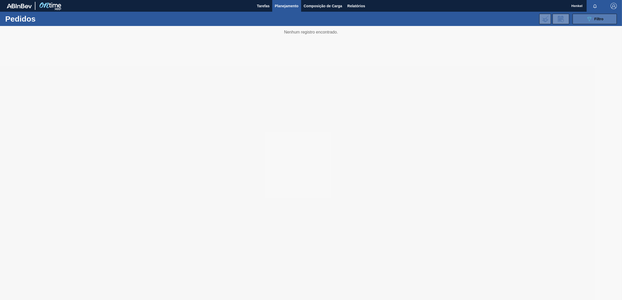
click at [599, 15] on button "089F7B8B-B2A5-4AFE-B5C0-19BA573D28AC Filtro" at bounding box center [594, 19] width 44 height 10
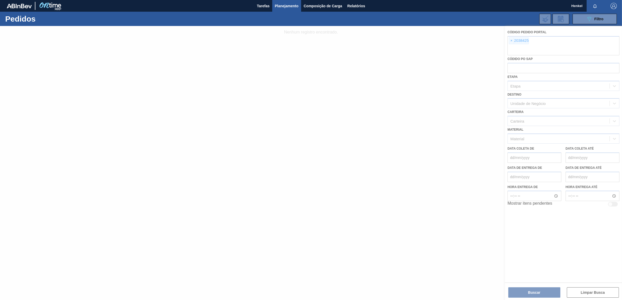
click at [511, 41] on div at bounding box center [311, 163] width 622 height 274
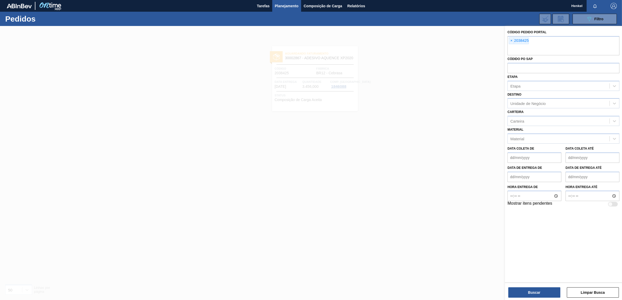
click at [511, 41] on span "×" at bounding box center [511, 41] width 5 height 6
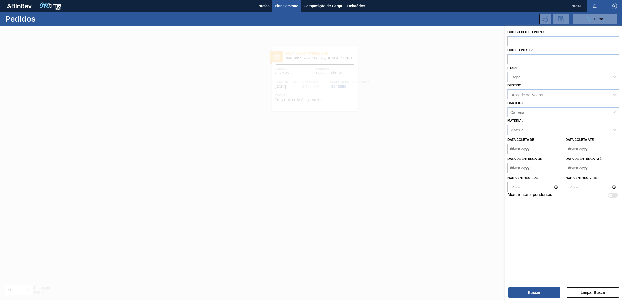
paste input "2038841"
type input "2038841"
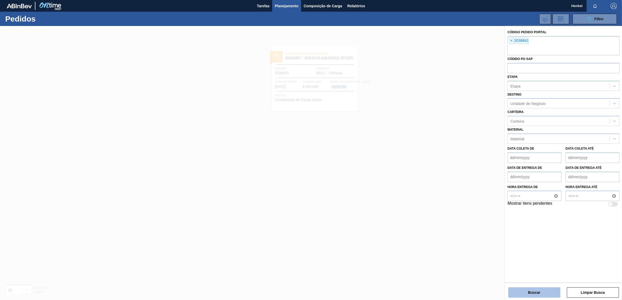
click at [527, 293] on button "Buscar" at bounding box center [534, 293] width 52 height 10
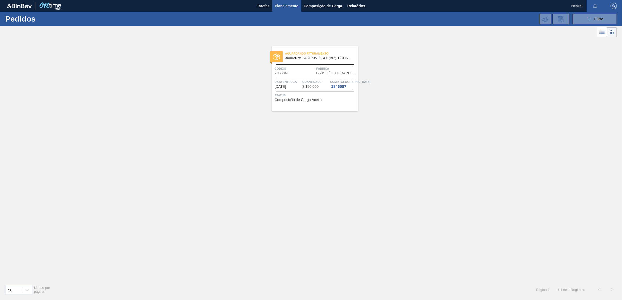
click at [319, 86] on div "Quantidade 3.150,000" at bounding box center [315, 83] width 27 height 9
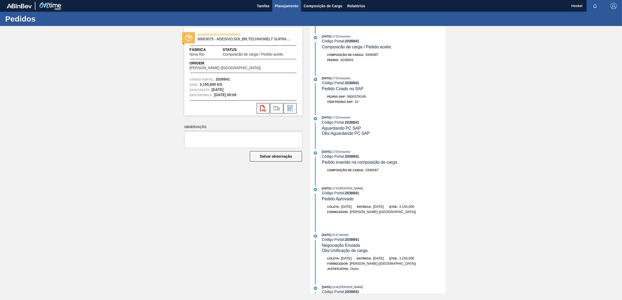
click at [280, 5] on span "Planejamento" at bounding box center [287, 6] width 24 height 6
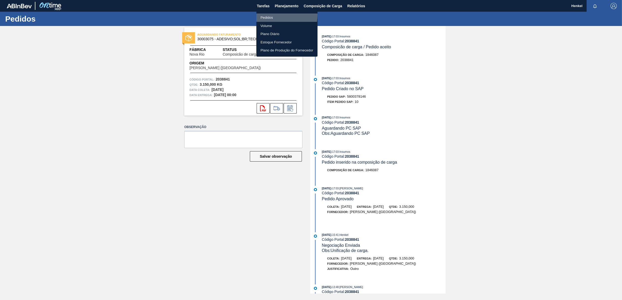
click at [265, 15] on li "Pedidos" at bounding box center [286, 18] width 61 height 8
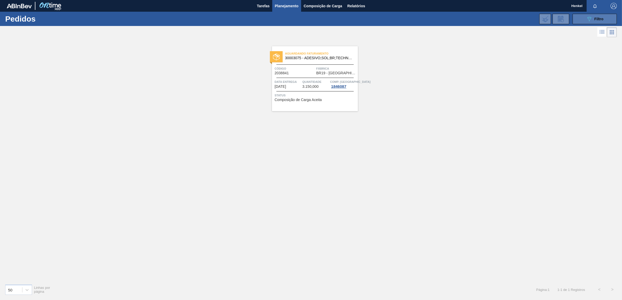
click at [593, 17] on div "089F7B8B-B2A5-4AFE-B5C0-19BA573D28AC Filtro" at bounding box center [594, 19] width 17 height 6
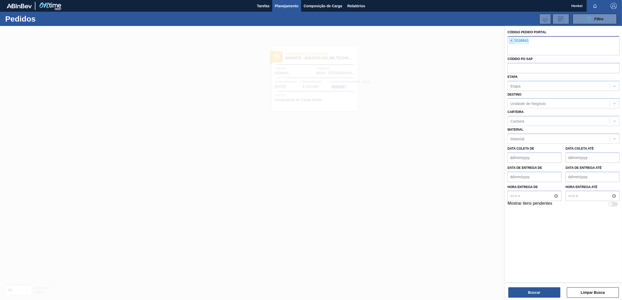
click at [510, 40] on span "×" at bounding box center [511, 41] width 5 height 6
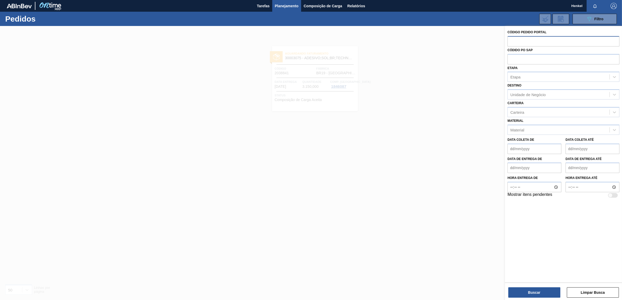
paste input "2038843"
type input "2038843"
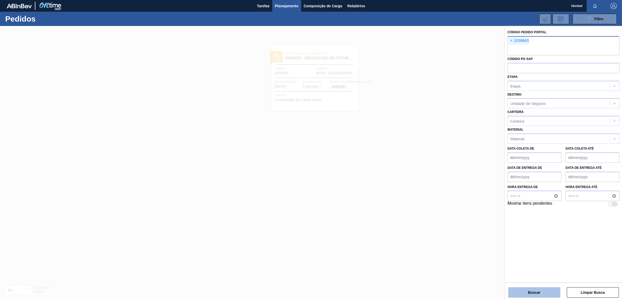
click at [546, 293] on button "Buscar" at bounding box center [534, 293] width 52 height 10
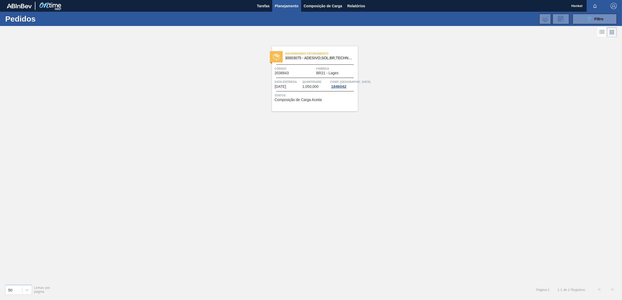
click at [312, 87] on span "1.050,000" at bounding box center [310, 87] width 16 height 4
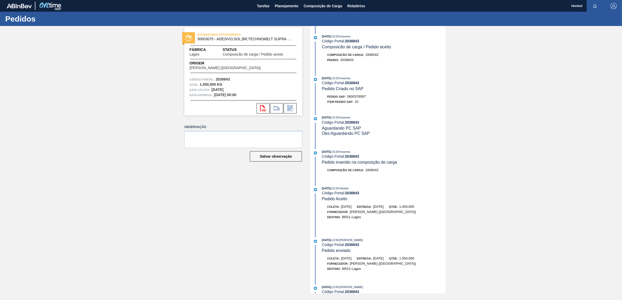
click at [286, 38] on span "30003075 - ADESIVO;SOL;BR;TECHNOMELT SUPRA HT 35125" at bounding box center [244, 39] width 94 height 4
click at [287, 5] on span "Planejamento" at bounding box center [287, 6] width 24 height 6
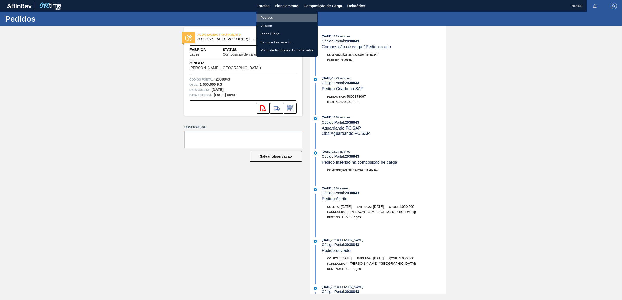
click at [267, 16] on li "Pedidos" at bounding box center [286, 18] width 61 height 8
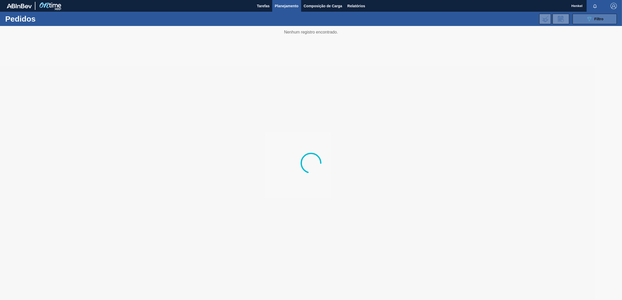
click at [602, 19] on span "Filtro" at bounding box center [598, 19] width 9 height 4
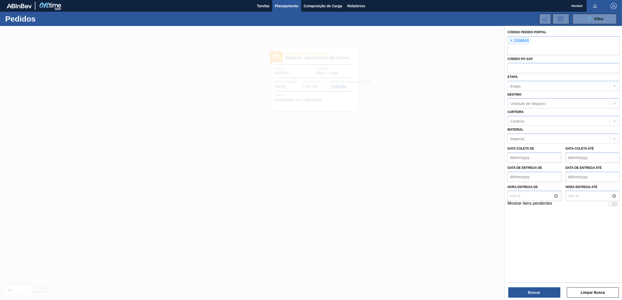
click at [510, 41] on span "×" at bounding box center [511, 41] width 5 height 6
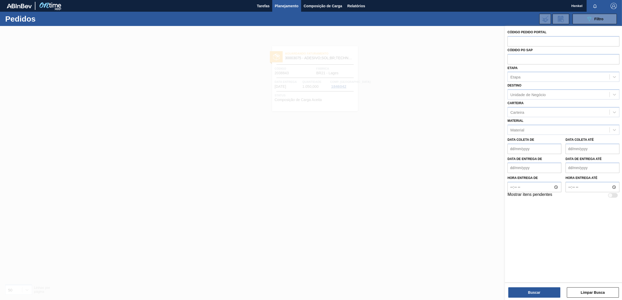
paste input "2038399"
type input "2038399"
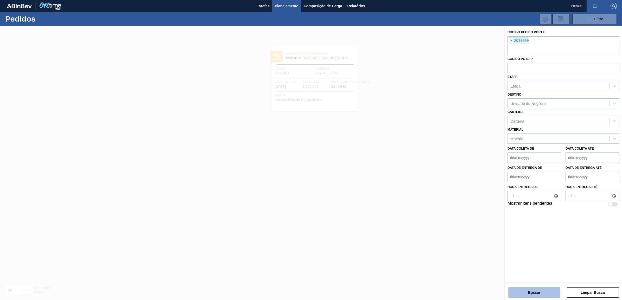
click at [533, 290] on button "Buscar" at bounding box center [534, 293] width 52 height 10
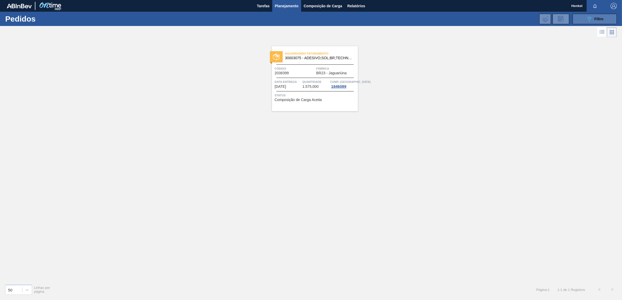
click at [593, 14] on button "089F7B8B-B2A5-4AFE-B5C0-19BA573D28AC Filtro" at bounding box center [594, 19] width 44 height 10
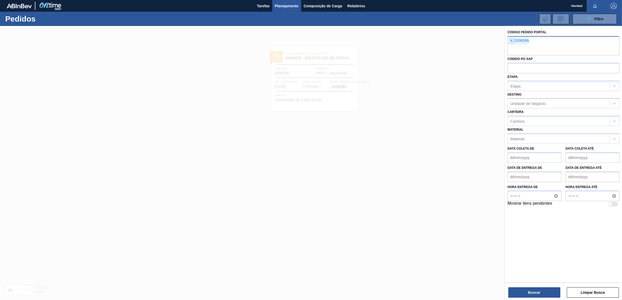
click at [510, 40] on span "×" at bounding box center [511, 41] width 5 height 6
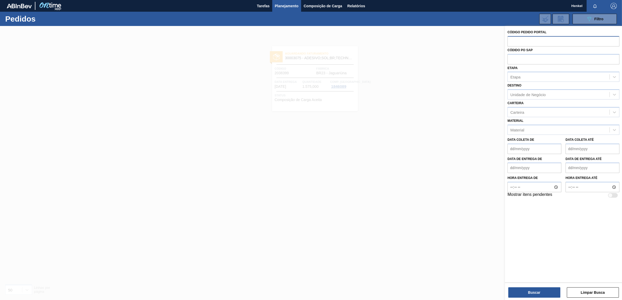
paste input "2038405"
type input "2038405"
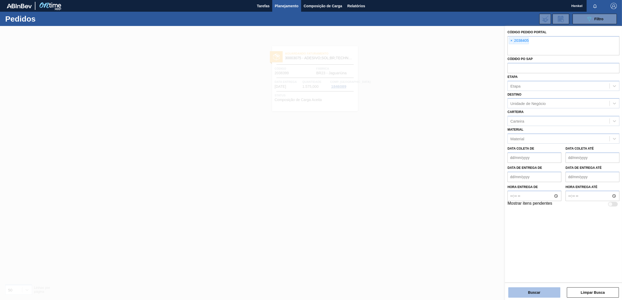
click at [535, 295] on button "Buscar" at bounding box center [534, 293] width 52 height 10
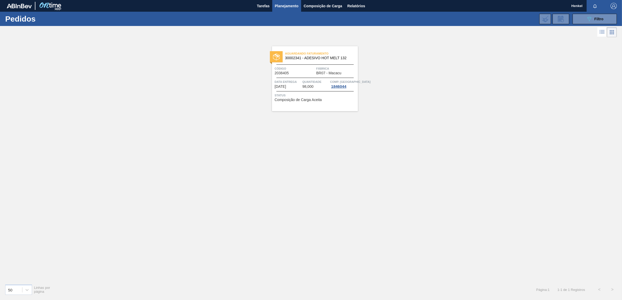
click at [306, 73] on div "Código 2038405" at bounding box center [294, 70] width 40 height 9
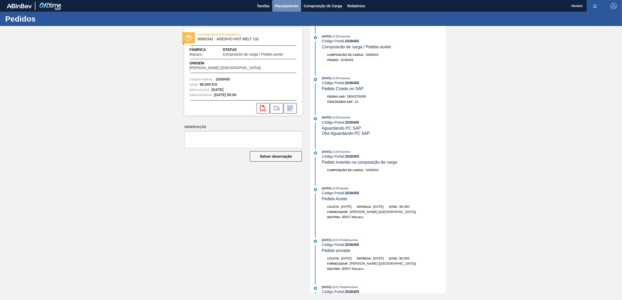
click at [284, 3] on span "Planejamento" at bounding box center [287, 6] width 24 height 6
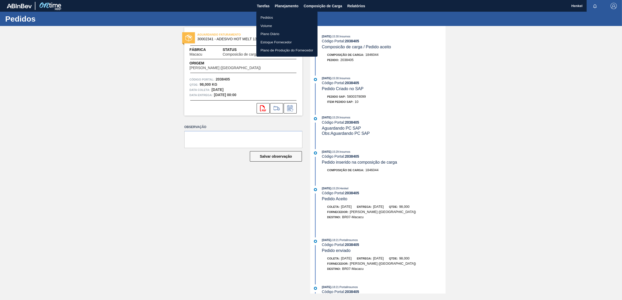
click at [264, 17] on li "Pedidos" at bounding box center [286, 18] width 61 height 8
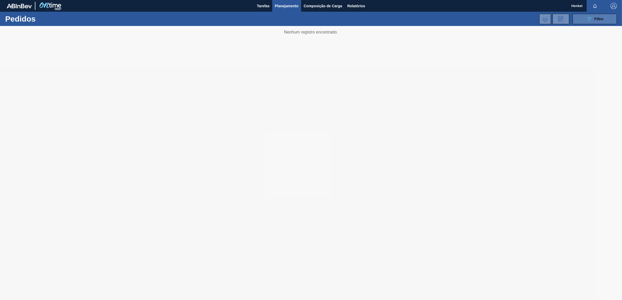
click at [592, 20] on div "089F7B8B-B2A5-4AFE-B5C0-19BA573D28AC Filtro" at bounding box center [594, 19] width 17 height 6
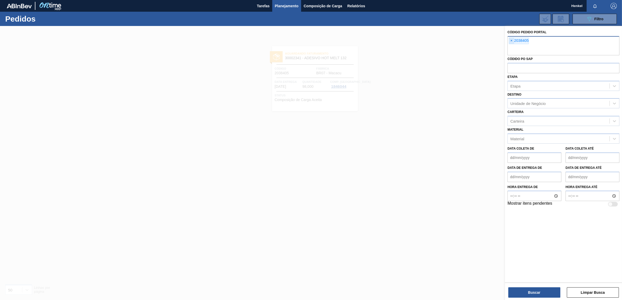
click at [511, 41] on span "×" at bounding box center [511, 41] width 5 height 6
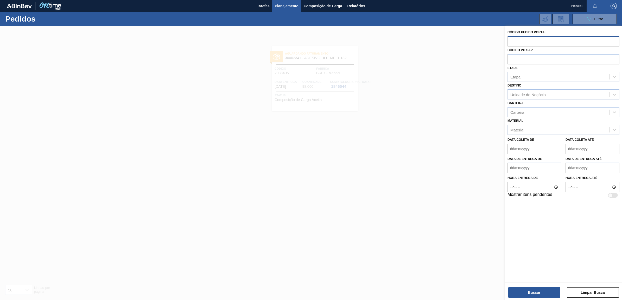
click at [511, 41] on input "text" at bounding box center [563, 41] width 112 height 10
paste input "2038421"
type input "2038421"
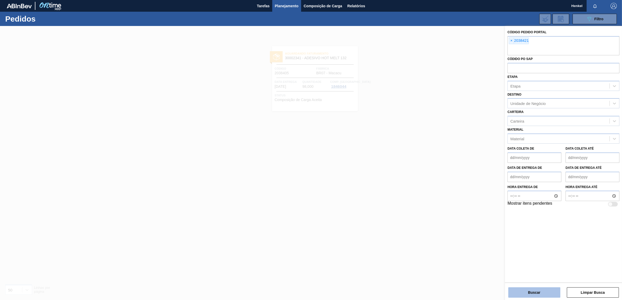
click at [547, 294] on button "Buscar" at bounding box center [534, 293] width 52 height 10
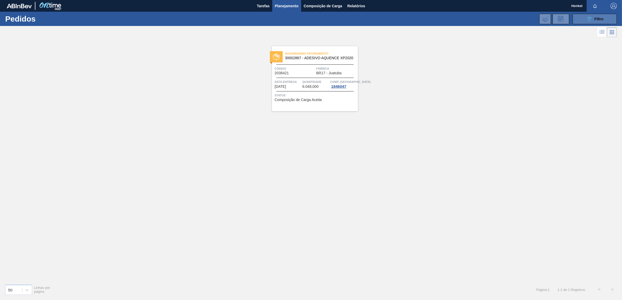
click at [605, 16] on button "089F7B8B-B2A5-4AFE-B5C0-19BA573D28AC Filtro" at bounding box center [594, 19] width 44 height 10
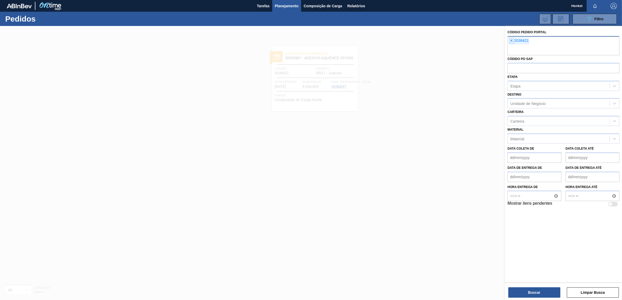
click at [511, 41] on span "×" at bounding box center [511, 41] width 5 height 6
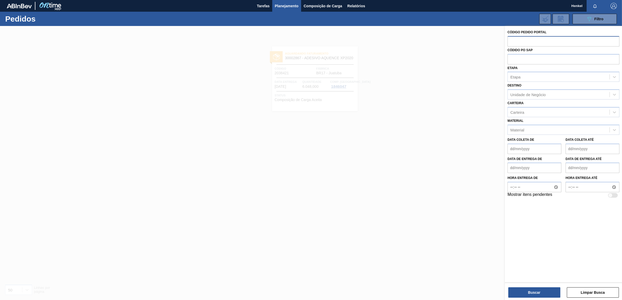
paste input "2038844"
type input "2038844"
click at [526, 294] on button "Buscar" at bounding box center [534, 293] width 52 height 10
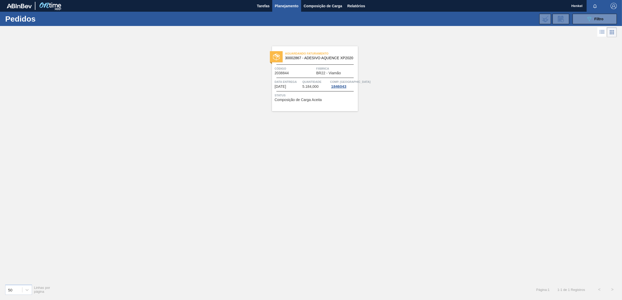
click at [288, 3] on span "Planejamento" at bounding box center [287, 6] width 24 height 6
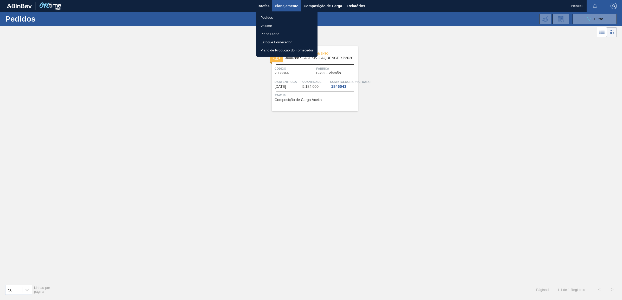
click at [603, 15] on div at bounding box center [311, 150] width 622 height 300
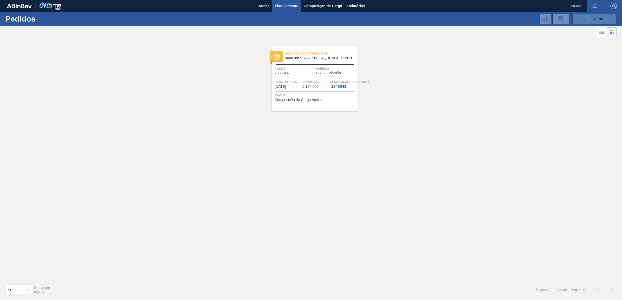
click at [594, 20] on span "Filtro" at bounding box center [598, 19] width 9 height 4
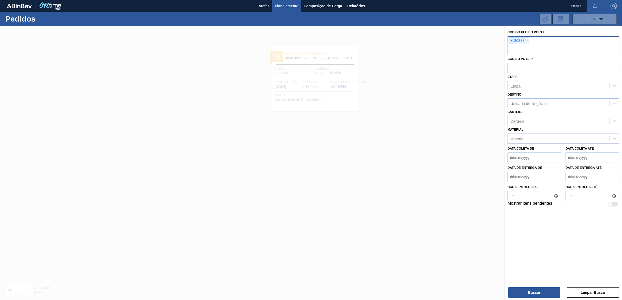
click at [511, 40] on span "×" at bounding box center [511, 41] width 5 height 6
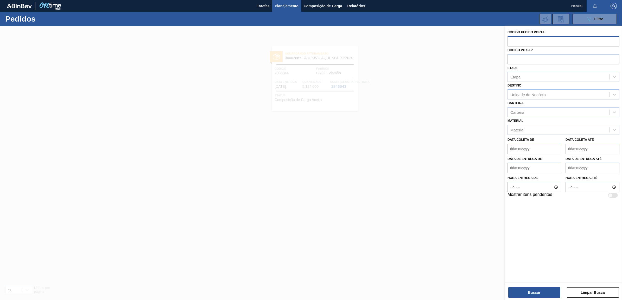
paste input "2038425"
type input "2038425"
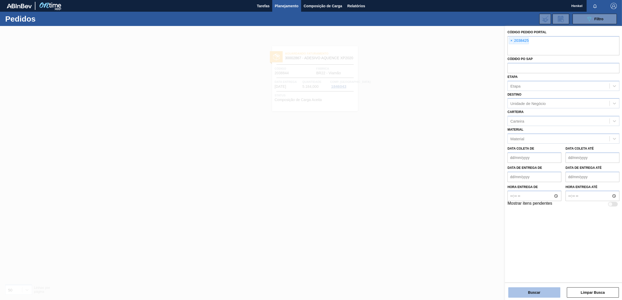
click at [536, 292] on button "Buscar" at bounding box center [534, 293] width 52 height 10
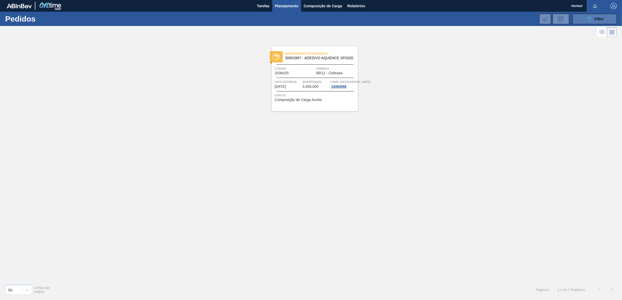
click at [598, 17] on span "Filtro" at bounding box center [598, 19] width 9 height 4
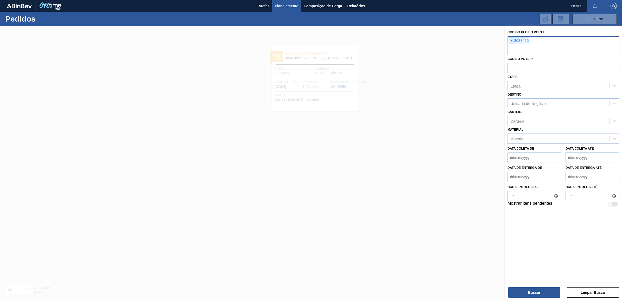
click at [511, 40] on span "×" at bounding box center [511, 41] width 5 height 6
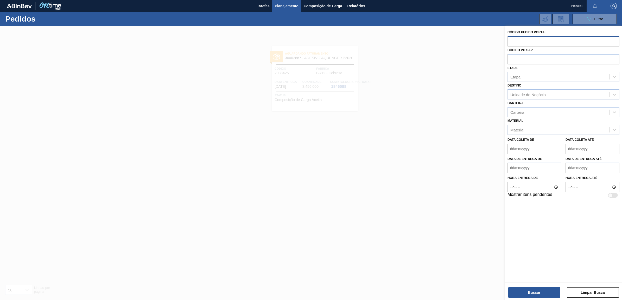
paste input "425698113"
type input "425698113"
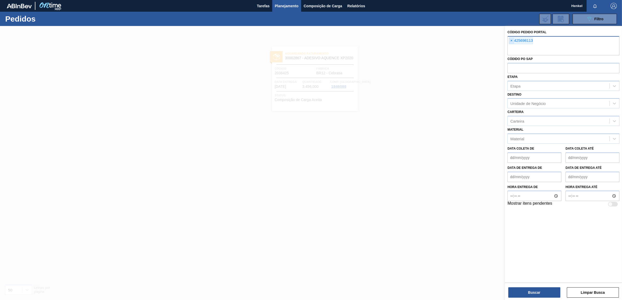
click at [510, 40] on span "×" at bounding box center [511, 41] width 5 height 6
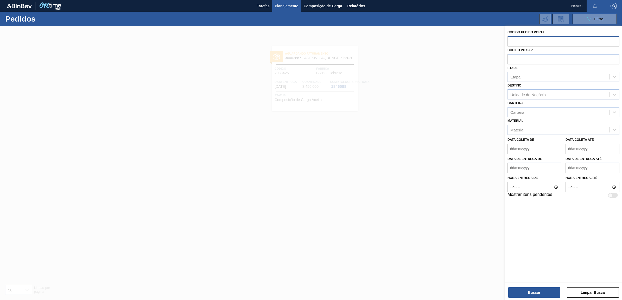
paste input "2038420"
type input "2038420"
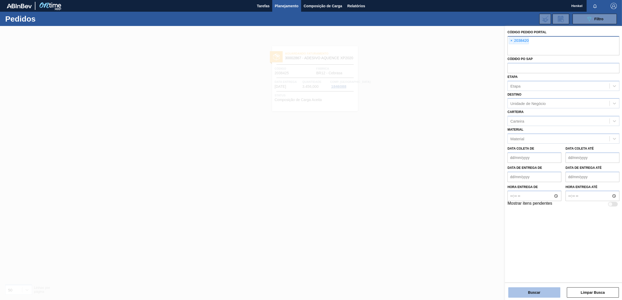
click at [533, 289] on button "Buscar" at bounding box center [534, 293] width 52 height 10
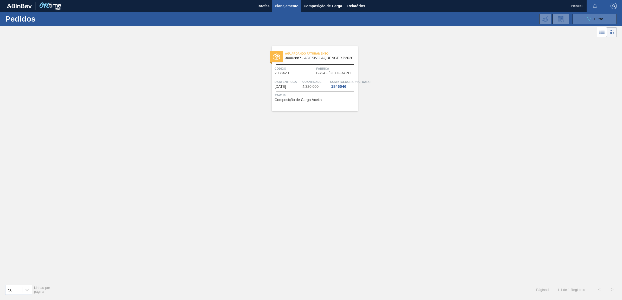
click at [592, 16] on div "089F7B8B-B2A5-4AFE-B5C0-19BA573D28AC Filtro" at bounding box center [594, 19] width 17 height 6
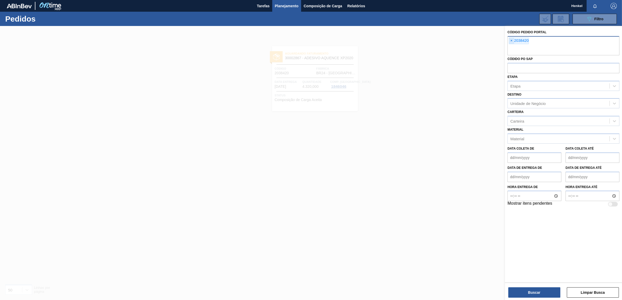
click at [511, 40] on span "×" at bounding box center [511, 41] width 5 height 6
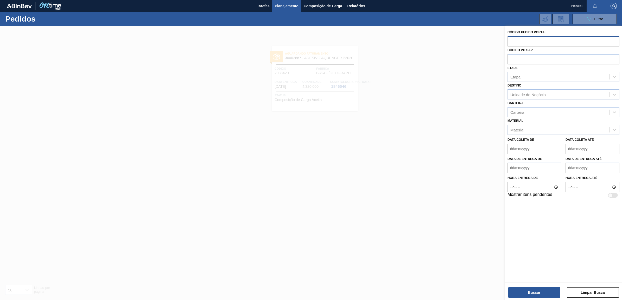
paste input "2038427"
type input "2038427"
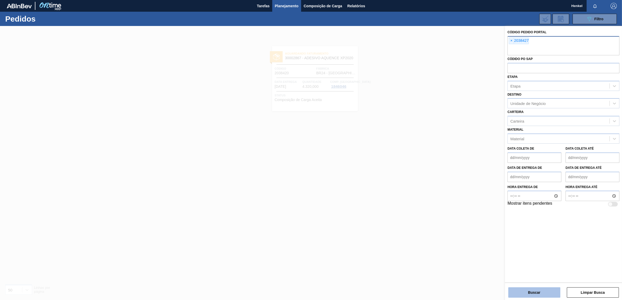
click at [530, 291] on button "Buscar" at bounding box center [534, 293] width 52 height 10
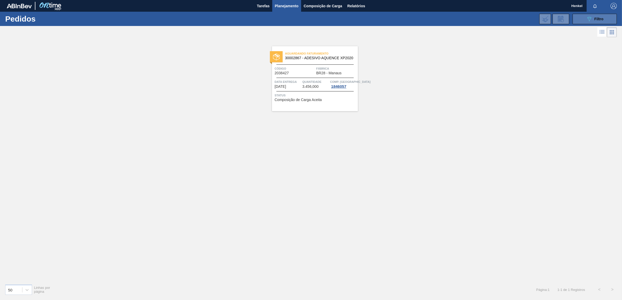
click at [598, 15] on button "089F7B8B-B2A5-4AFE-B5C0-19BA573D28AC Filtro" at bounding box center [594, 19] width 44 height 10
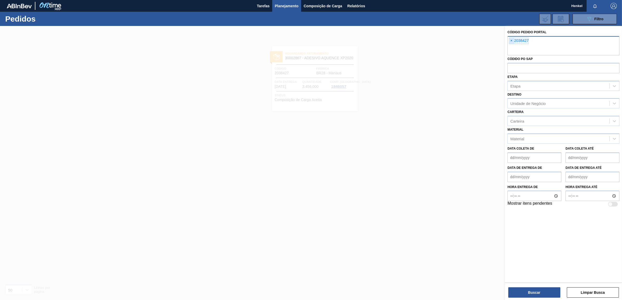
click at [510, 40] on span "×" at bounding box center [511, 41] width 5 height 6
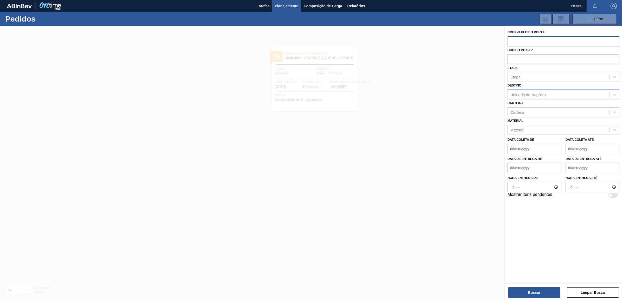
paste input "2037954"
type input "2037954"
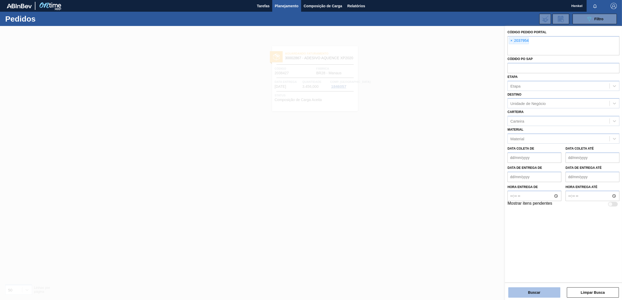
click at [528, 293] on button "Buscar" at bounding box center [534, 293] width 52 height 10
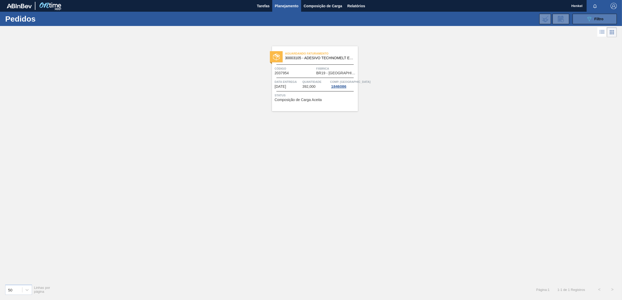
click at [590, 17] on icon "089F7B8B-B2A5-4AFE-B5C0-19BA573D28AC" at bounding box center [589, 19] width 6 height 6
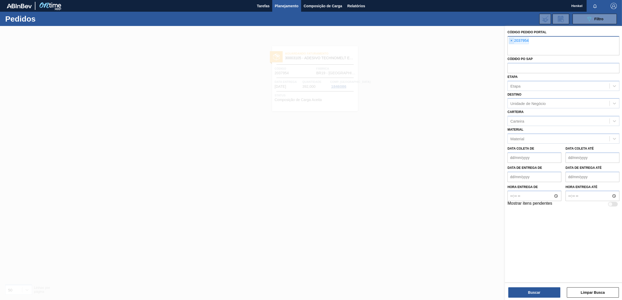
click at [512, 41] on span "×" at bounding box center [511, 41] width 5 height 6
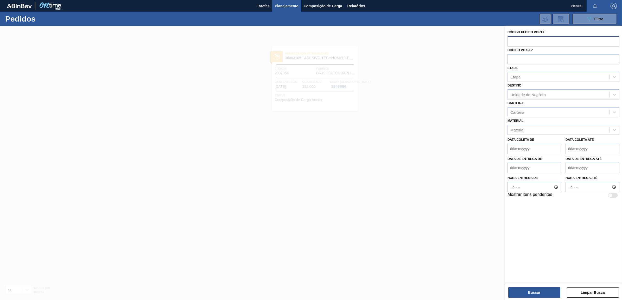
paste input "2038430"
type input "2038430"
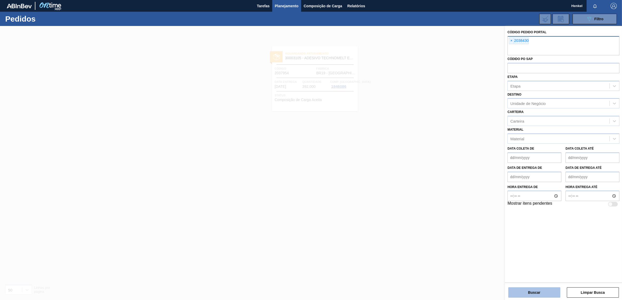
click at [535, 294] on button "Buscar" at bounding box center [534, 293] width 52 height 10
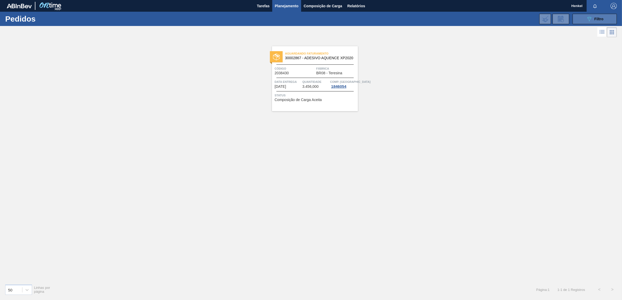
click at [584, 20] on button "089F7B8B-B2A5-4AFE-B5C0-19BA573D28AC Filtro" at bounding box center [594, 19] width 44 height 10
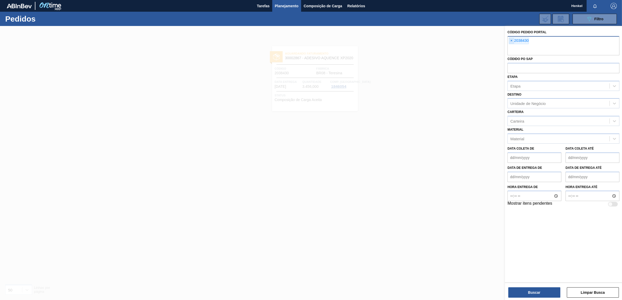
click at [511, 41] on span "×" at bounding box center [511, 41] width 5 height 6
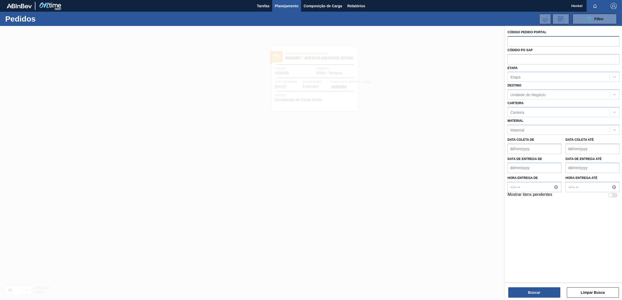
paste input "2038424"
type input "2038424"
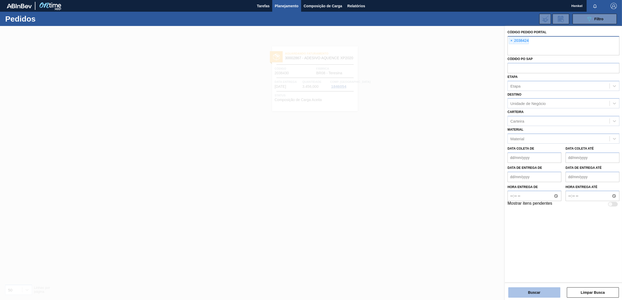
click at [542, 290] on button "Buscar" at bounding box center [534, 293] width 52 height 10
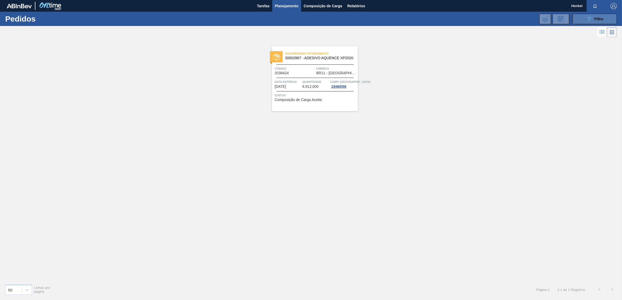
click at [592, 21] on icon "089F7B8B-B2A5-4AFE-B5C0-19BA573D28AC" at bounding box center [589, 19] width 6 height 6
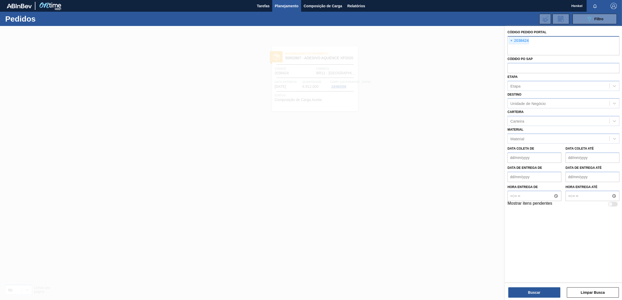
click at [512, 41] on span "×" at bounding box center [511, 41] width 5 height 6
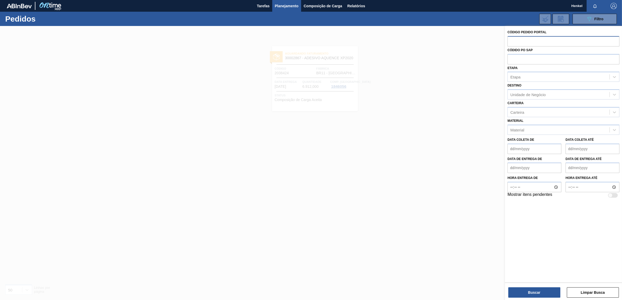
paste input "2038842"
type input "2038842"
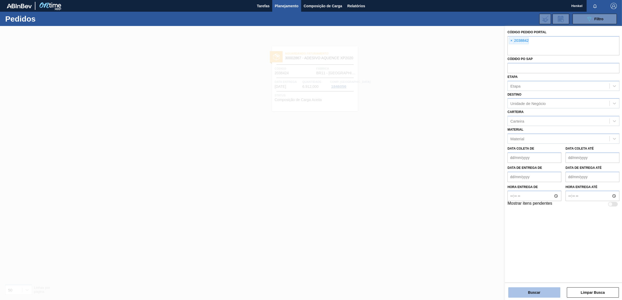
click at [535, 293] on button "Buscar" at bounding box center [534, 293] width 52 height 10
